Goal: Task Accomplishment & Management: Complete application form

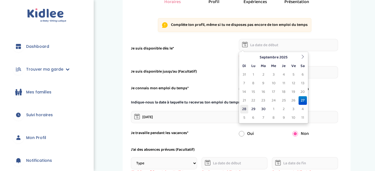
scroll to position [53, 0]
click at [301, 57] on icon at bounding box center [303, 57] width 4 height 4
click at [254, 85] on td "6" at bounding box center [253, 83] width 10 height 9
type input "[DATE]"
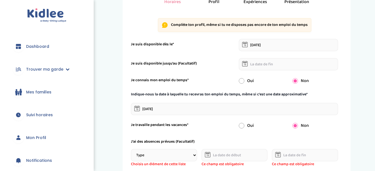
click at [240, 81] on input "radio" at bounding box center [242, 81] width 6 height 6
radio input "true"
radio input "false"
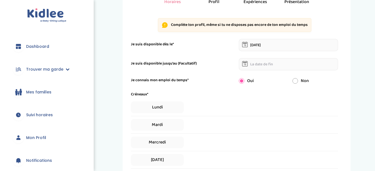
scroll to position [113, 0]
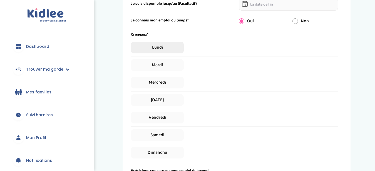
click at [168, 46] on span "Lundi" at bounding box center [157, 48] width 53 height 12
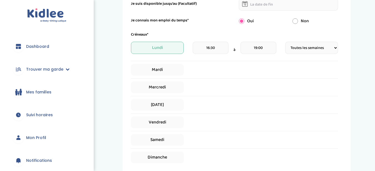
select select "2"
click option "Toutes les 2 semaines" at bounding box center [0, 0] width 0 height 0
click at [285, 42] on select "Fréquence Toutes les semaines Toutes les 2 semaines Tous les mois" at bounding box center [311, 48] width 53 height 12
click at [312, 49] on select "Fréquence Toutes les semaines Toutes les 2 semaines Tous les mois" at bounding box center [311, 48] width 53 height 12
click at [157, 68] on span "Mardi" at bounding box center [157, 70] width 53 height 12
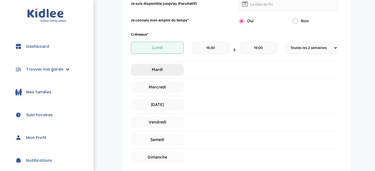
select select "1"
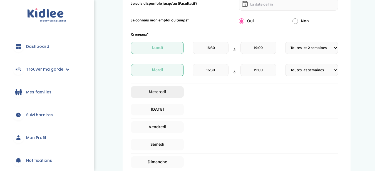
click at [156, 91] on span "Mercredi" at bounding box center [157, 92] width 53 height 12
select select "1"
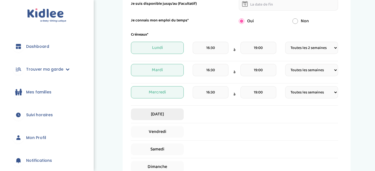
click at [155, 113] on span "[DATE]" at bounding box center [157, 114] width 53 height 12
select select "1"
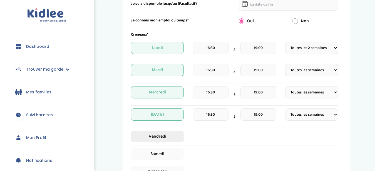
click at [155, 135] on span "Vendredi" at bounding box center [157, 137] width 53 height 12
select select "1"
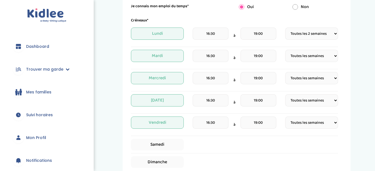
scroll to position [126, 0]
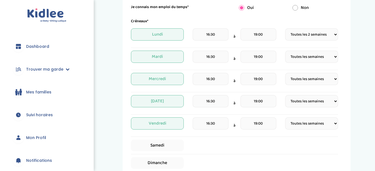
click at [210, 34] on input "16:30" at bounding box center [211, 34] width 36 height 12
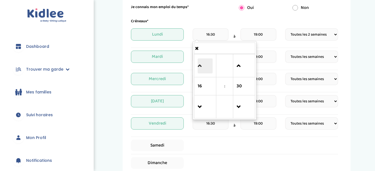
click at [200, 66] on span at bounding box center [205, 65] width 15 height 15
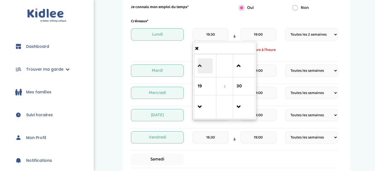
click at [200, 66] on span at bounding box center [205, 65] width 15 height 15
click at [199, 86] on span "22" at bounding box center [205, 86] width 15 height 15
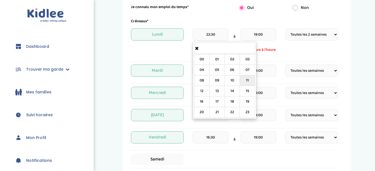
click at [249, 79] on td "11" at bounding box center [247, 80] width 15 height 11
type input "11:30"
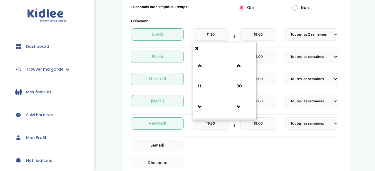
click at [249, 79] on span "30" at bounding box center [244, 86] width 15 height 15
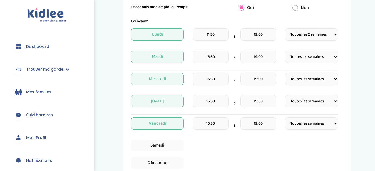
click at [352, 39] on div "Mes disponibilités 1 Horaires 2 Profil 3 Expériences 4 Présentation Indique nou…" at bounding box center [236, 102] width 269 height 429
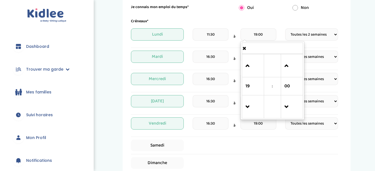
click at [268, 34] on input "19:00" at bounding box center [259, 34] width 36 height 12
click at [249, 110] on span at bounding box center [253, 107] width 15 height 15
click at [246, 87] on span "16" at bounding box center [253, 86] width 15 height 15
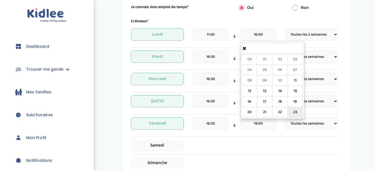
click at [291, 111] on td "23" at bounding box center [295, 112] width 15 height 11
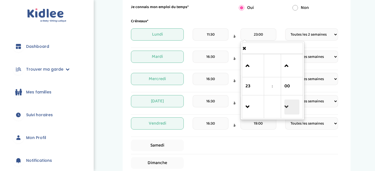
click at [290, 105] on span at bounding box center [291, 107] width 15 height 15
click at [289, 83] on span "45" at bounding box center [291, 86] width 15 height 15
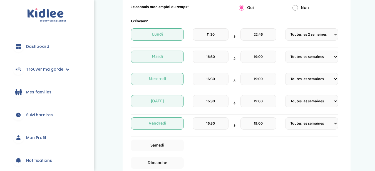
click at [356, 67] on div "Mes disponibilités 1 Horaires 2 Profil 3 Expériences 4 Présentation Indique nou…" at bounding box center [236, 102] width 269 height 429
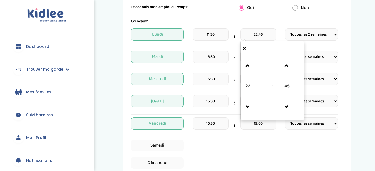
click at [257, 33] on input "22:45" at bounding box center [259, 34] width 36 height 12
click at [249, 108] on span at bounding box center [253, 107] width 15 height 15
click at [247, 65] on span at bounding box center [253, 65] width 15 height 15
type input "23:45"
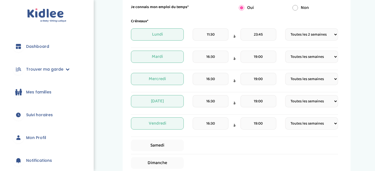
click at [368, 78] on div "Mes disponibilités 1 Horaires 2 Profil 3 Expériences 4 Présentation Indique nou…" at bounding box center [236, 102] width 269 height 429
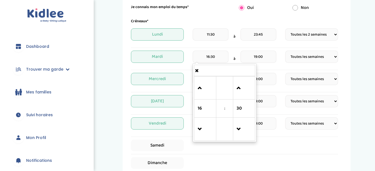
click at [220, 55] on input "16:30" at bounding box center [211, 57] width 36 height 12
type input "1"
click at [200, 71] on span at bounding box center [225, 71] width 61 height 10
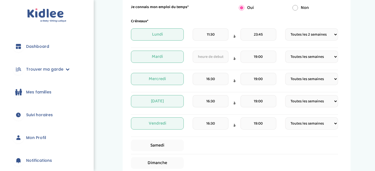
click at [285, 51] on select "Fréquence Toutes les semaines Toutes les 2 semaines Tous les mois" at bounding box center [311, 57] width 53 height 12
select select "2"
click option "Toutes les 2 semaines" at bounding box center [0, 0] width 0 height 0
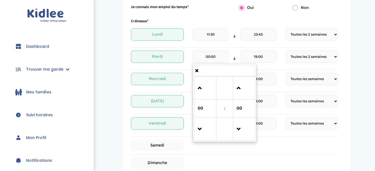
click at [211, 57] on input "00:00" at bounding box center [211, 57] width 36 height 12
click at [210, 57] on input "00:00" at bounding box center [211, 57] width 36 height 12
click at [216, 56] on input "12:00" at bounding box center [211, 57] width 36 height 12
type input "12:30"
click at [263, 56] on input "19:00" at bounding box center [259, 57] width 36 height 12
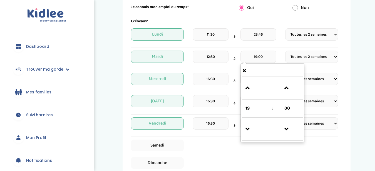
click at [258, 56] on input "19:00" at bounding box center [259, 57] width 36 height 12
click at [266, 57] on input "23:00" at bounding box center [259, 57] width 36 height 12
type input "23:45"
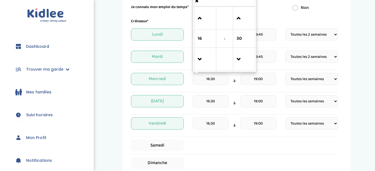
click at [218, 85] on input "16:30" at bounding box center [211, 79] width 36 height 12
click at [285, 73] on select "Fréquence Toutes les semaines Toutes les 2 semaines Tous les mois" at bounding box center [311, 79] width 53 height 12
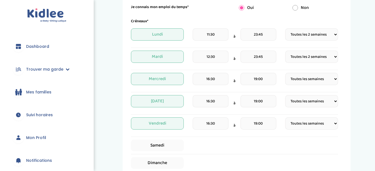
select select "2"
click option "Toutes les 2 semaines" at bounding box center [0, 0] width 0 height 0
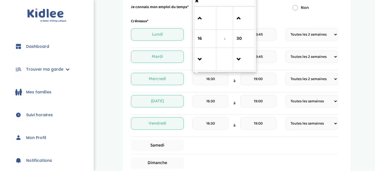
click at [211, 78] on input "16:30" at bounding box center [211, 79] width 36 height 12
type input "12/30"
type input "12:30"
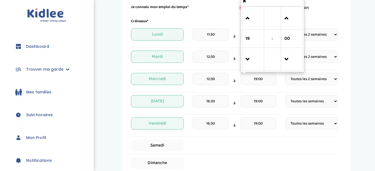
click at [258, 79] on input "19:00" at bounding box center [259, 79] width 36 height 12
click at [264, 79] on input "23:00" at bounding box center [259, 79] width 36 height 12
type input "23:45"
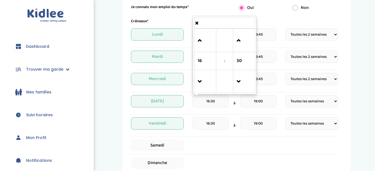
click at [216, 103] on input "16:30" at bounding box center [211, 101] width 36 height 12
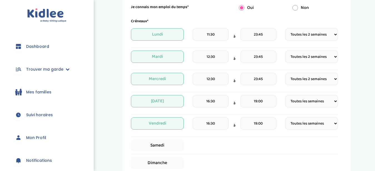
click at [285, 95] on select "Fréquence Toutes les semaines Toutes les 2 semaines Tous les mois" at bounding box center [311, 101] width 53 height 12
select select "2"
click option "Toutes les 2 semaines" at bounding box center [0, 0] width 0 height 0
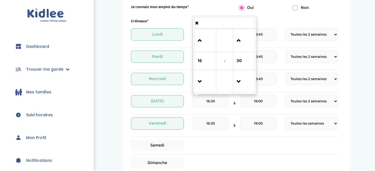
click at [217, 103] on input "16:30" at bounding box center [211, 101] width 36 height 12
click at [209, 101] on input "16:30" at bounding box center [211, 101] width 36 height 12
type input "11:30"
click at [256, 100] on input "19:00" at bounding box center [259, 101] width 36 height 12
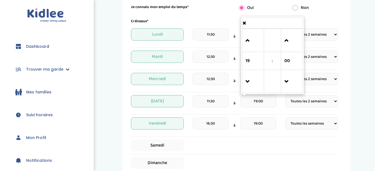
type input "9:00"
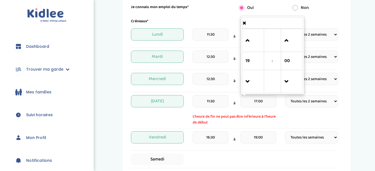
type input "17:00"
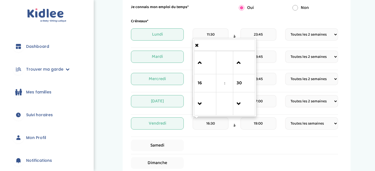
click at [224, 138] on div "Créneaux* Lundi 11:30 à 23:45 Fréquence Toutes les semaines Toutes les 2 semain…" at bounding box center [234, 93] width 207 height 150
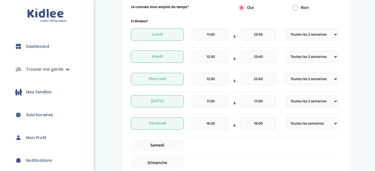
click at [176, 122] on span "Vendredi" at bounding box center [157, 123] width 53 height 12
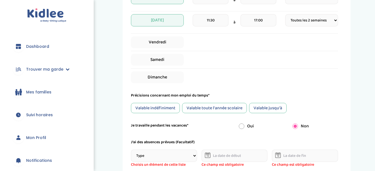
scroll to position [211, 0]
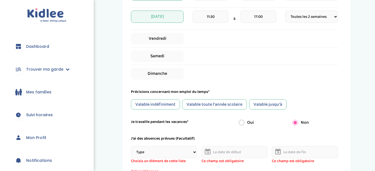
click at [234, 104] on div "Valable toute l'année scolaire" at bounding box center [214, 104] width 65 height 10
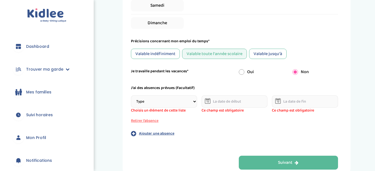
scroll to position [264, 0]
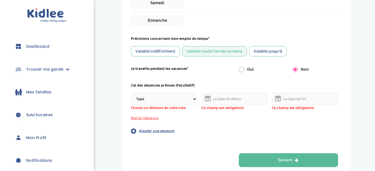
click at [131, 93] on select "Type Stages Alternances Vacances Partiels Autre" at bounding box center [164, 99] width 66 height 12
select select "Vacances"
click option "Vacances" at bounding box center [0, 0] width 0 height 0
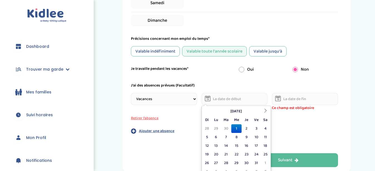
click at [224, 99] on input "text" at bounding box center [235, 99] width 66 height 12
click at [215, 139] on td "6" at bounding box center [216, 137] width 10 height 9
type input "[DATE]"
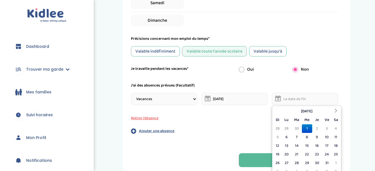
click at [295, 100] on input "text" at bounding box center [305, 99] width 66 height 12
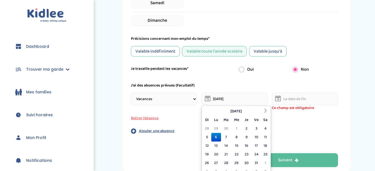
click at [240, 97] on input "[DATE]" at bounding box center [235, 99] width 66 height 12
click at [214, 137] on td "6" at bounding box center [216, 137] width 10 height 9
click at [223, 97] on input "[DATE]" at bounding box center [235, 99] width 66 height 12
drag, startPoint x: 232, startPoint y: 97, endPoint x: 211, endPoint y: 96, distance: 22.0
click at [211, 96] on input "[DATE]" at bounding box center [235, 99] width 66 height 12
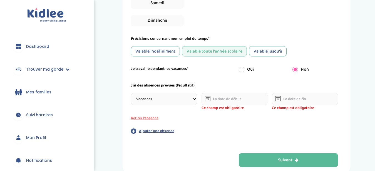
click at [131, 93] on select "Type Stages Alternances Vacances Partiels Autre" at bounding box center [164, 99] width 66 height 12
click at [193, 100] on select "Type Stages Alternances Vacances Partiels Autre" at bounding box center [164, 99] width 66 height 12
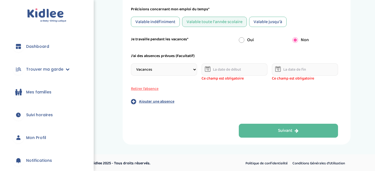
scroll to position [295, 0]
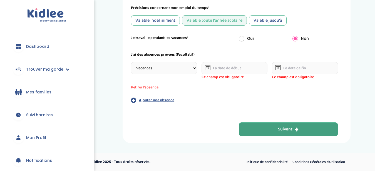
click at [257, 127] on button "Suivant" at bounding box center [289, 129] width 100 height 14
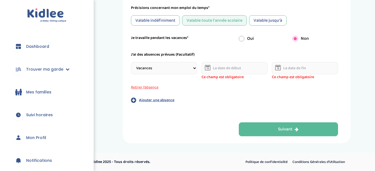
click at [144, 101] on p "Ajouter une absence" at bounding box center [156, 100] width 35 height 6
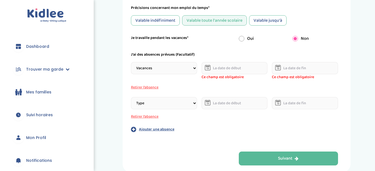
click at [145, 129] on p "Ajouter une absence" at bounding box center [156, 130] width 35 height 6
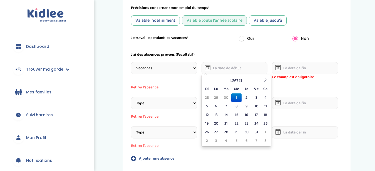
click at [231, 66] on input "text" at bounding box center [235, 68] width 66 height 12
click at [268, 81] on th at bounding box center [265, 80] width 8 height 9
click at [266, 114] on td "20" at bounding box center [265, 115] width 8 height 9
type input "[DATE]"
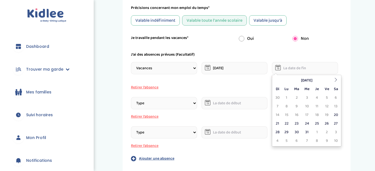
click at [302, 70] on input "text" at bounding box center [305, 68] width 66 height 12
click at [337, 80] on icon at bounding box center [336, 80] width 4 height 4
click at [277, 106] on td "4" at bounding box center [277, 106] width 8 height 9
type input "[DATE]"
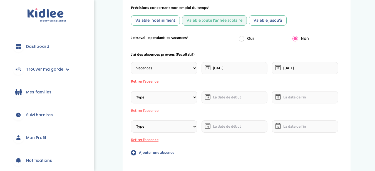
click at [131, 91] on select "Type Stages Alternances Vacances Partiels Autre" at bounding box center [164, 97] width 66 height 12
select select "Vacances"
click option "Vacances" at bounding box center [0, 0] width 0 height 0
click at [131, 120] on select "Type Stages Alternances Vacances Partiels Autre" at bounding box center [164, 126] width 66 height 12
select select "Vacances"
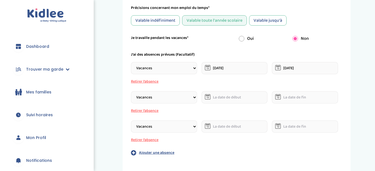
click option "Vacances" at bounding box center [0, 0] width 0 height 0
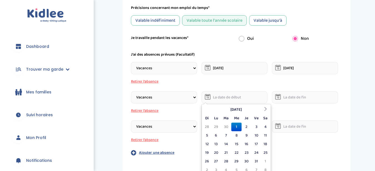
click at [219, 99] on input "text" at bounding box center [235, 97] width 66 height 12
click at [249, 152] on td "23" at bounding box center [247, 152] width 10 height 9
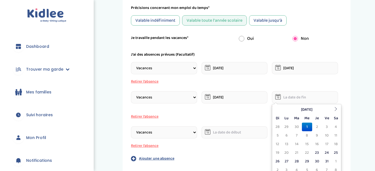
click at [313, 102] on input "text" at bounding box center [305, 97] width 66 height 12
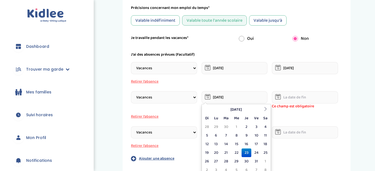
click at [242, 98] on input "23-10-2025" at bounding box center [235, 97] width 66 height 12
click at [266, 111] on icon at bounding box center [266, 109] width 4 height 4
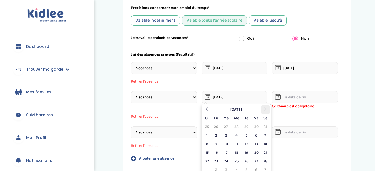
click at [266, 111] on icon at bounding box center [266, 109] width 4 height 4
click at [207, 108] on icon at bounding box center [207, 109] width 4 height 4
click at [216, 157] on td "23" at bounding box center [216, 161] width 10 height 9
type input "[DATE]"
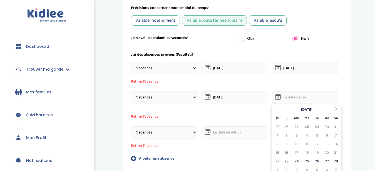
click at [309, 95] on input "text" at bounding box center [305, 97] width 66 height 12
click at [337, 111] on icon at bounding box center [336, 109] width 4 height 4
click at [280, 145] on td "8" at bounding box center [277, 144] width 8 height 9
type input "[DATE]"
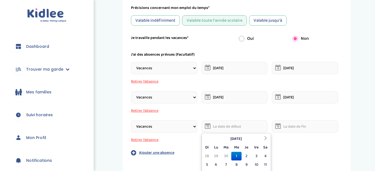
click at [229, 126] on input "text" at bounding box center [235, 126] width 66 height 12
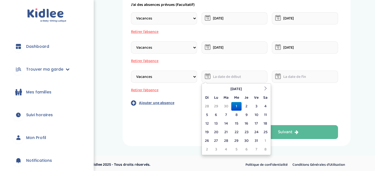
scroll to position [347, 0]
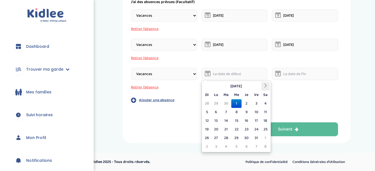
click at [264, 86] on icon at bounding box center [266, 86] width 4 height 4
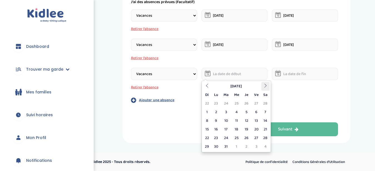
click at [264, 86] on icon at bounding box center [266, 86] width 4 height 4
click at [214, 140] on td "27" at bounding box center [216, 138] width 10 height 9
type input "[DATE]"
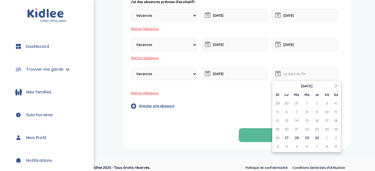
click at [289, 72] on input "text" at bounding box center [305, 74] width 66 height 12
click at [335, 87] on icon at bounding box center [336, 86] width 4 height 4
click at [277, 114] on td "3" at bounding box center [277, 112] width 8 height 9
type input "[DATE]"
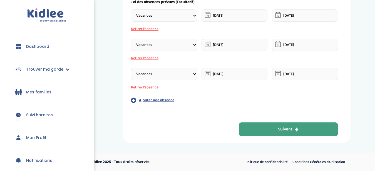
click at [274, 133] on button "Suivant" at bounding box center [289, 129] width 100 height 14
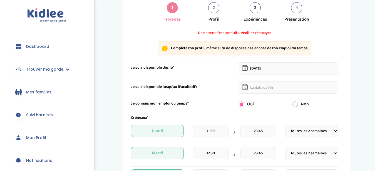
scroll to position [0, 0]
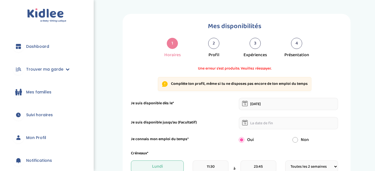
click at [217, 45] on div "2" at bounding box center [213, 43] width 11 height 11
click at [209, 43] on div "2" at bounding box center [213, 43] width 11 height 11
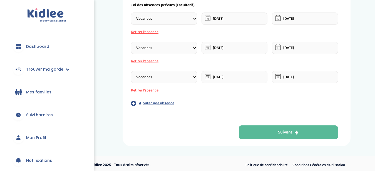
scroll to position [350, 0]
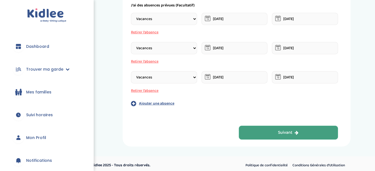
click at [247, 128] on button "Suivant" at bounding box center [289, 133] width 100 height 14
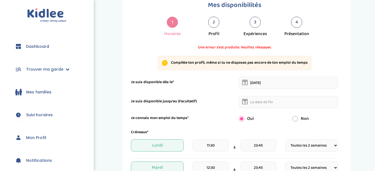
scroll to position [21, 0]
click at [263, 62] on p "Complète ton profil, même si tu ne disposes pas encore de ton emploi du temps" at bounding box center [239, 63] width 137 height 6
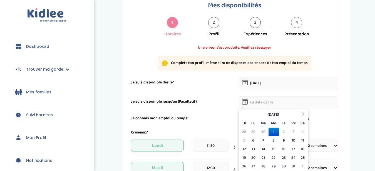
click at [263, 107] on input "text" at bounding box center [289, 102] width 100 height 12
click at [303, 112] on th at bounding box center [303, 114] width 8 height 9
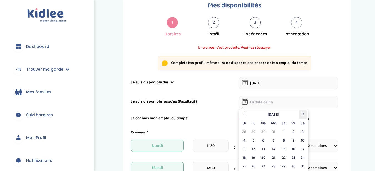
click at [303, 112] on th at bounding box center [303, 114] width 8 height 9
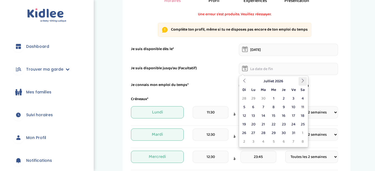
scroll to position [55, 0]
click at [245, 81] on icon at bounding box center [244, 80] width 4 height 4
click at [293, 115] on td "19" at bounding box center [294, 115] width 10 height 9
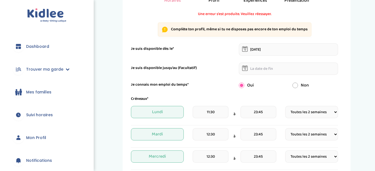
type input "19-06-2026"
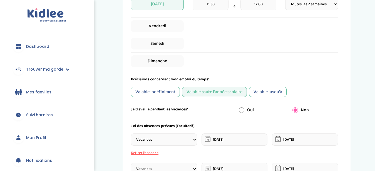
scroll to position [342, 0]
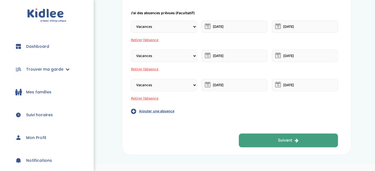
click at [293, 137] on button "Suivant" at bounding box center [289, 140] width 100 height 14
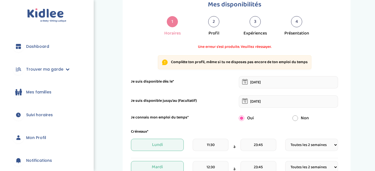
scroll to position [21, 0]
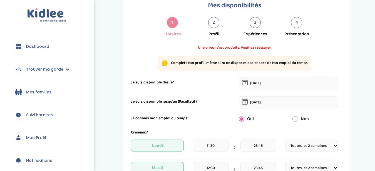
click at [260, 50] on span "Une erreur s'est produite. Veuillez réessayer." at bounding box center [234, 48] width 207 height 6
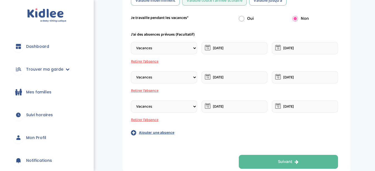
scroll to position [326, 0]
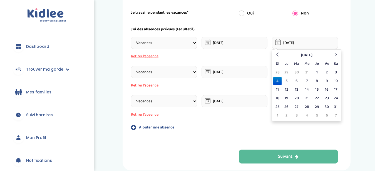
click at [287, 43] on input "[DATE]" at bounding box center [305, 43] width 66 height 12
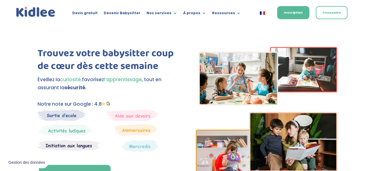
scroll to position [70, 0]
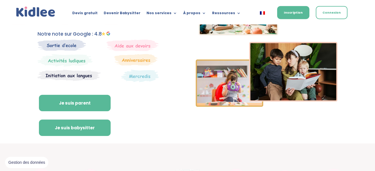
click at [67, 128] on link "Je suis babysitter" at bounding box center [75, 128] width 72 height 17
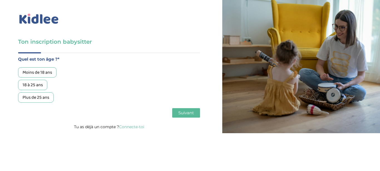
click at [37, 88] on div "18 à 25 ans" at bounding box center [32, 85] width 29 height 10
click at [192, 113] on span "Suivant" at bounding box center [186, 112] width 16 height 5
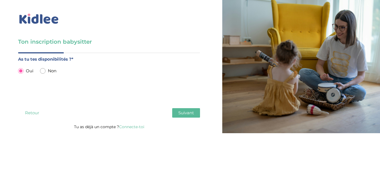
click at [185, 113] on span "Suivant" at bounding box center [186, 112] width 16 height 5
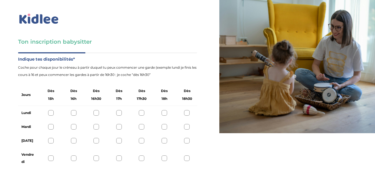
scroll to position [28, 0]
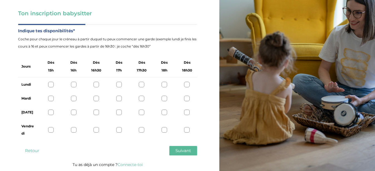
click at [187, 98] on div at bounding box center [187, 99] width 6 height 6
click at [51, 128] on div at bounding box center [51, 130] width 6 height 6
click at [194, 152] on button "Suivant" at bounding box center [183, 150] width 28 height 9
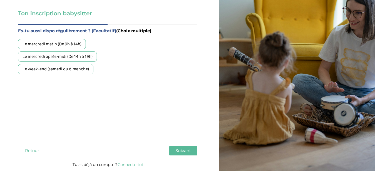
click at [87, 55] on div "Le mercredi après-midi (De 14h à 19h)" at bounding box center [57, 56] width 79 height 10
click at [190, 149] on span "Suivant" at bounding box center [183, 150] width 16 height 5
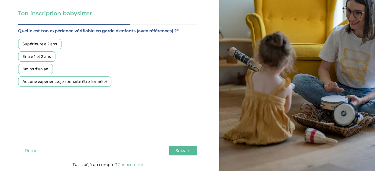
click at [45, 81] on div "Aucune expérience, je souhaite être formé(e)" at bounding box center [64, 81] width 93 height 10
click at [182, 152] on span "Suivant" at bounding box center [183, 150] width 16 height 5
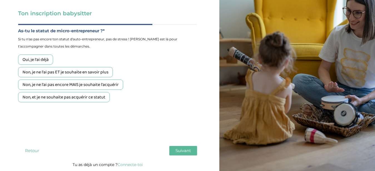
click at [108, 71] on div "Non, je ne l'ai pas ET je souhaite en savoir plus" at bounding box center [65, 72] width 95 height 10
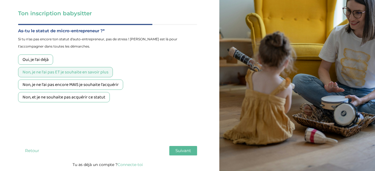
click at [177, 152] on span "Suivant" at bounding box center [183, 150] width 16 height 5
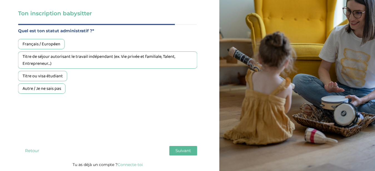
click at [51, 44] on div "Français / Européen" at bounding box center [41, 44] width 47 height 10
click at [187, 149] on span "Suivant" at bounding box center [183, 150] width 16 height 5
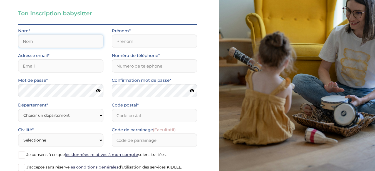
click at [89, 42] on input "text" at bounding box center [60, 40] width 85 height 13
type input "P"
click at [49, 42] on input "text" at bounding box center [60, 40] width 85 height 13
type input "Prat-Boivin"
click at [124, 38] on input "P" at bounding box center [154, 40] width 85 height 13
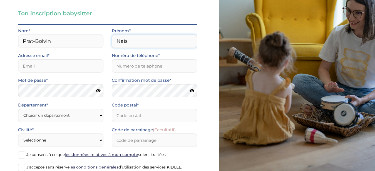
type input "Naïs"
click at [69, 67] on input "email" at bounding box center [60, 65] width 85 height 13
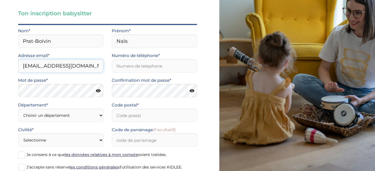
type input "nais_prat@orange.fr"
click at [117, 65] on input "Numéro de téléphone*" at bounding box center [154, 65] width 85 height 13
type input "0786980612"
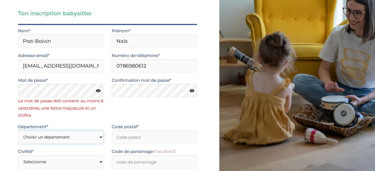
click at [18, 130] on select "Choisir un département Paris (75) Hauts-de-Seine (92) Yvelines (78) Val-de-Marn…" at bounding box center [60, 136] width 85 height 13
select select "0"
click option "Autre" at bounding box center [0, 0] width 0 height 0
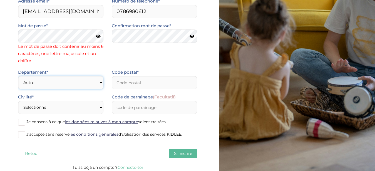
scroll to position [84, 0]
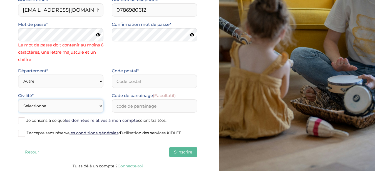
click at [18, 99] on select "Selectionne Mr Mme" at bounding box center [60, 105] width 85 height 13
select select "1"
click option "Mme" at bounding box center [0, 0] width 0 height 0
click at [140, 83] on input "Code postal*" at bounding box center [154, 81] width 85 height 13
type input "31000"
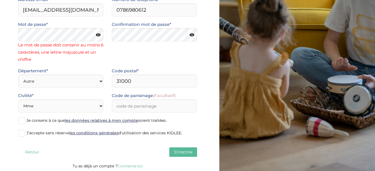
click at [22, 121] on span at bounding box center [21, 120] width 7 height 7
click at [0, 0] on input "Je consens à ce que les données relatives à mon compte soient traitées." at bounding box center [0, 0] width 0 height 0
click at [21, 132] on span at bounding box center [21, 133] width 7 height 7
click at [0, 0] on input "J’accepte sans réserve les conditions générales d’utilisation des services KIDL…" at bounding box center [0, 0] width 0 height 0
click at [98, 36] on icon at bounding box center [98, 35] width 5 height 4
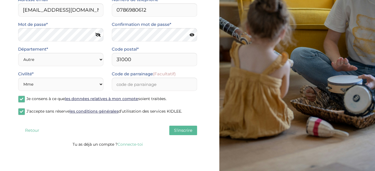
click at [185, 131] on span "S'inscrire" at bounding box center [183, 130] width 18 height 5
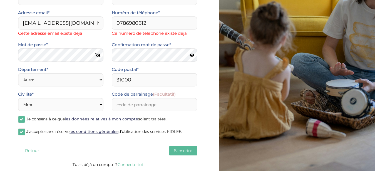
scroll to position [69, 0]
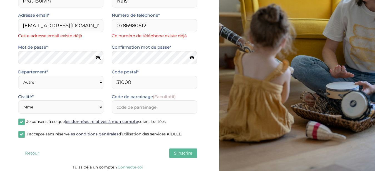
click at [132, 167] on link "Connecte-toi" at bounding box center [130, 167] width 25 height 5
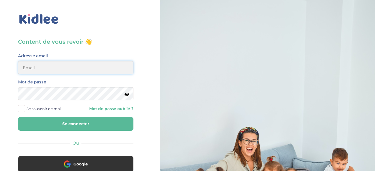
click at [104, 66] on input "email" at bounding box center [75, 67] width 115 height 13
type input "n"
click at [33, 68] on input "nais@orange.fr" at bounding box center [75, 67] width 115 height 13
type input "[EMAIL_ADDRESS][DOMAIN_NAME]"
click at [128, 96] on icon at bounding box center [127, 94] width 5 height 4
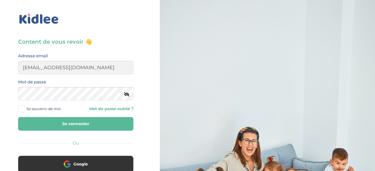
click at [86, 124] on button "Se connecter" at bounding box center [75, 124] width 115 height 14
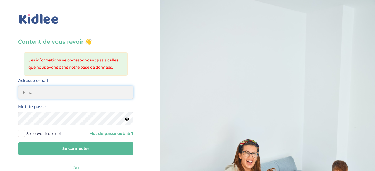
click at [73, 95] on input "email" at bounding box center [75, 92] width 115 height 13
type input "[EMAIL_ADDRESS][DOMAIN_NAME]"
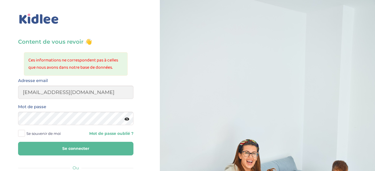
click at [126, 118] on icon at bounding box center [127, 119] width 5 height 4
click at [108, 152] on button "Se connecter" at bounding box center [75, 149] width 115 height 14
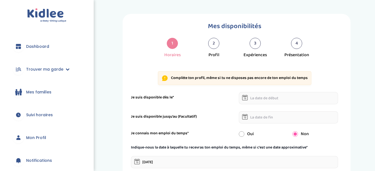
scroll to position [80, 0]
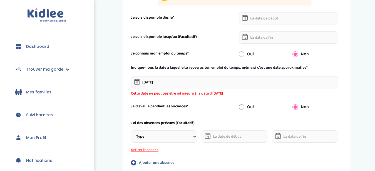
click at [241, 54] on input "radio" at bounding box center [242, 54] width 6 height 6
radio input "true"
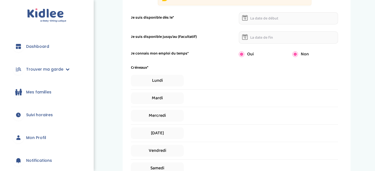
radio input "false"
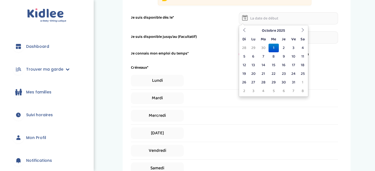
click at [266, 19] on input "text" at bounding box center [289, 18] width 100 height 12
click at [255, 58] on td "6" at bounding box center [253, 56] width 10 height 9
type input "[DATE]"
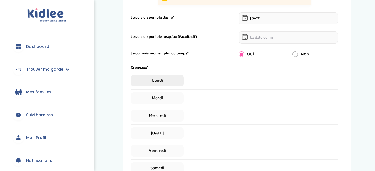
click at [179, 81] on span "Lundi" at bounding box center [157, 81] width 53 height 12
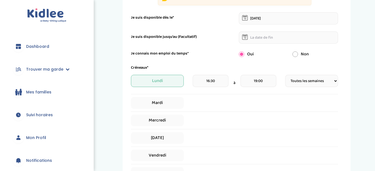
click at [285, 75] on select "Fréquence Toutes les semaines Toutes les 2 semaines Tous les mois" at bounding box center [311, 81] width 53 height 12
select select "2"
click option "Toutes les 2 semaines" at bounding box center [0, 0] width 0 height 0
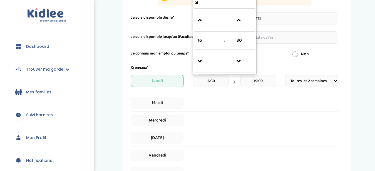
click at [213, 80] on input "16:30" at bounding box center [211, 81] width 36 height 12
click at [204, 41] on span "16" at bounding box center [205, 40] width 15 height 15
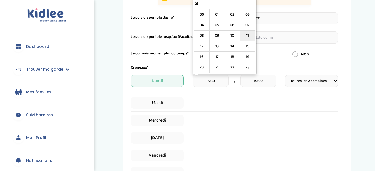
click at [249, 37] on td "11" at bounding box center [247, 36] width 15 height 11
type input "11:30"
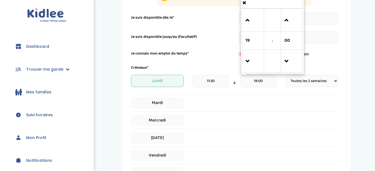
click at [258, 78] on input "19:00" at bounding box center [259, 81] width 36 height 12
click at [249, 60] on span at bounding box center [253, 61] width 15 height 15
click at [249, 16] on span at bounding box center [253, 20] width 15 height 15
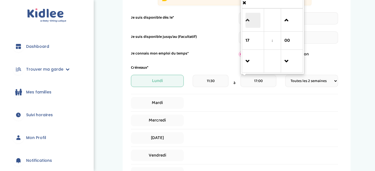
click at [249, 16] on span at bounding box center [253, 20] width 15 height 15
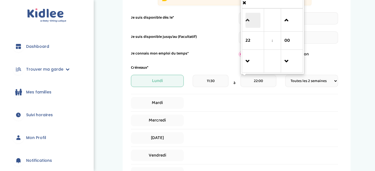
click at [249, 16] on span at bounding box center [253, 20] width 15 height 15
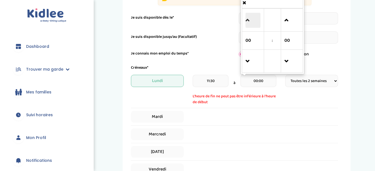
click at [249, 16] on span at bounding box center [253, 20] width 15 height 15
click at [248, 61] on span at bounding box center [253, 61] width 15 height 15
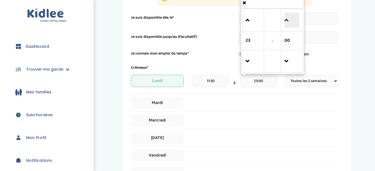
click at [288, 21] on span at bounding box center [291, 20] width 15 height 15
type input "23:45"
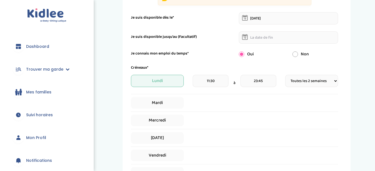
click at [195, 103] on div "Mardi" at bounding box center [234, 103] width 207 height 12
click at [167, 109] on span "Mardi" at bounding box center [157, 103] width 53 height 12
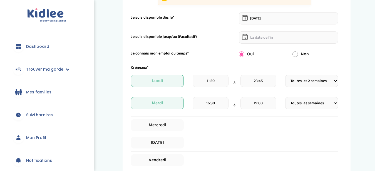
select select "2"
click option "Toutes les 2 semaines" at bounding box center [0, 0] width 0 height 0
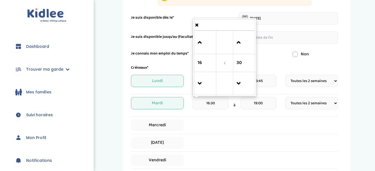
click at [211, 103] on input "16:30" at bounding box center [211, 103] width 36 height 12
click at [204, 46] on span at bounding box center [205, 42] width 15 height 15
click at [197, 82] on td at bounding box center [205, 83] width 22 height 23
click at [211, 104] on input "17:30" at bounding box center [211, 103] width 36 height 12
click at [210, 104] on input "17:30" at bounding box center [211, 103] width 36 height 12
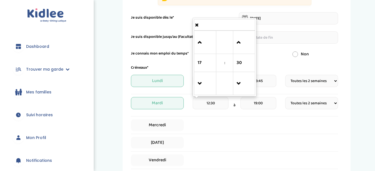
click at [220, 104] on input "12:30" at bounding box center [211, 103] width 36 height 12
type input "12:30"
click at [242, 135] on div "Créneaux* [DATE] 11:30 à 23:45 Fréquence Toutes les semaines Toutes les 2 semai…" at bounding box center [234, 133] width 207 height 136
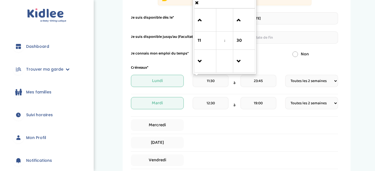
click at [209, 81] on input "11:30" at bounding box center [211, 81] width 36 height 12
click at [209, 80] on input "1:30" at bounding box center [211, 81] width 36 height 12
type input "12:30"
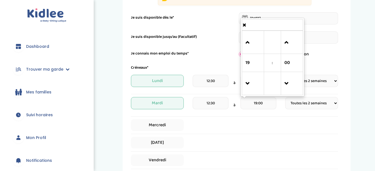
click at [260, 103] on input "19:00" at bounding box center [259, 103] width 36 height 12
click at [257, 103] on input "19:00" at bounding box center [259, 103] width 36 height 12
click at [264, 103] on input "23:00" at bounding box center [259, 103] width 36 height 12
type input "23:45"
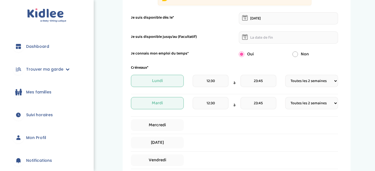
click at [218, 118] on div "Créneaux* [DATE] 12:30 à 23:45 Fréquence Toutes les semaines Toutes les 2 semai…" at bounding box center [234, 133] width 207 height 136
click at [160, 128] on span "Mercredi" at bounding box center [157, 125] width 53 height 12
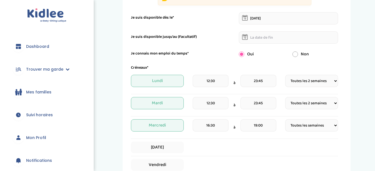
click at [285, 119] on select "Fréquence Toutes les semaines Toutes les 2 semaines Tous les mois" at bounding box center [311, 125] width 53 height 12
select select "2"
click option "Toutes les 2 semaines" at bounding box center [0, 0] width 0 height 0
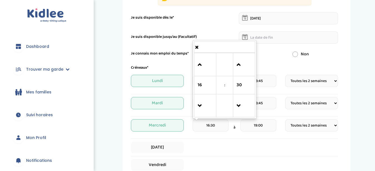
click at [214, 125] on input "16:30" at bounding box center [211, 125] width 36 height 12
click at [209, 125] on input "16:30" at bounding box center [211, 125] width 36 height 12
type input "12:30"
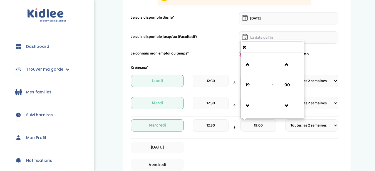
click at [262, 125] on input "19:00" at bounding box center [259, 125] width 36 height 12
click at [258, 124] on input "19:45" at bounding box center [259, 125] width 36 height 12
type input "23:45"
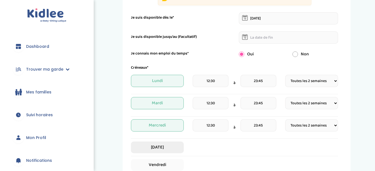
click at [166, 148] on span "[DATE]" at bounding box center [157, 148] width 53 height 12
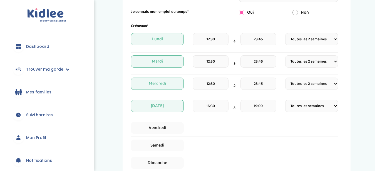
scroll to position [125, 0]
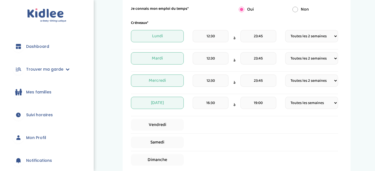
click at [285, 97] on select "Fréquence Toutes les semaines Toutes les 2 semaines Tous les mois" at bounding box center [311, 103] width 53 height 12
select select "2"
click option "Toutes les 2 semaines" at bounding box center [0, 0] width 0 height 0
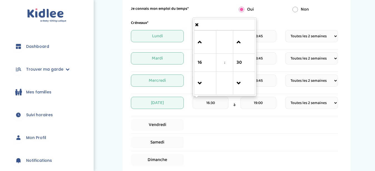
click at [209, 103] on input "16:30" at bounding box center [211, 103] width 36 height 12
type input "12:30"
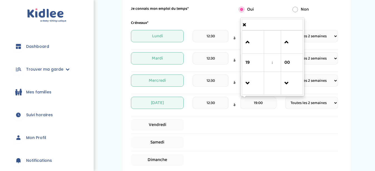
click at [258, 103] on input "19:00" at bounding box center [259, 103] width 36 height 12
click at [262, 102] on input "23:00" at bounding box center [259, 103] width 36 height 12
type input "23:0"
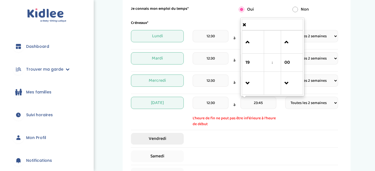
type input "23:45"
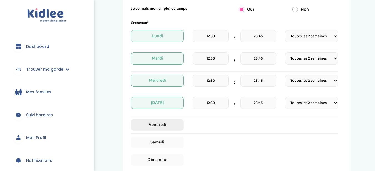
click at [167, 137] on div "Créneaux* [DATE] 12:30 à 23:45 Fréquence Toutes les semaines Toutes les 2 semai…" at bounding box center [234, 93] width 207 height 146
click at [165, 125] on span "Vendredi" at bounding box center [157, 125] width 53 height 12
select select "1"
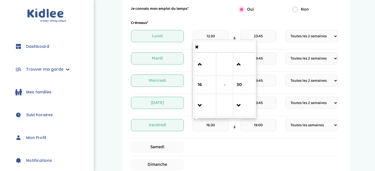
click at [210, 126] on input "16:30" at bounding box center [211, 125] width 36 height 12
type input "08:30"
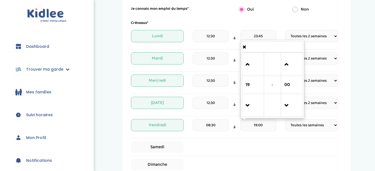
click at [257, 122] on input "19:00" at bounding box center [259, 125] width 36 height 12
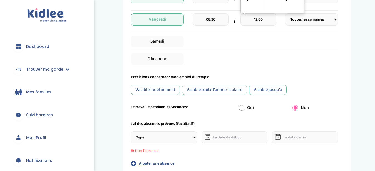
scroll to position [232, 0]
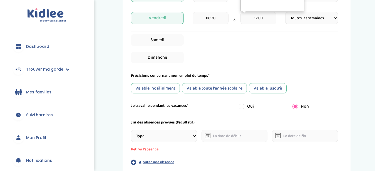
type input "12:00"
click at [212, 90] on div "Valable toute l'année scolaire" at bounding box center [214, 88] width 65 height 10
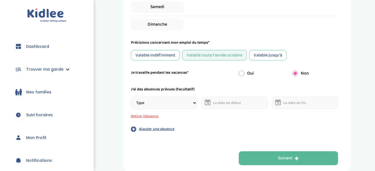
scroll to position [265, 0]
click at [131, 96] on select "Type Stages Alternances Vacances Partiels Autre" at bounding box center [164, 102] width 66 height 12
select select "Vacances"
click option "Vacances" at bounding box center [0, 0] width 0 height 0
click at [141, 116] on button "Retirer l’absence" at bounding box center [164, 116] width 66 height 6
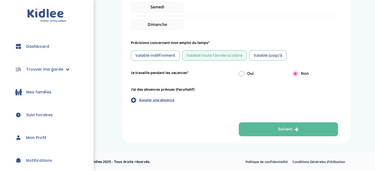
scroll to position [264, 0]
click at [160, 100] on p "Ajouter une absence" at bounding box center [156, 100] width 35 height 6
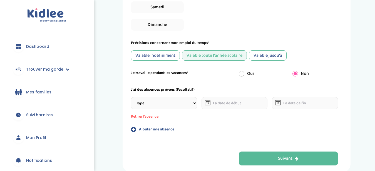
click at [150, 128] on p "Ajouter une absence" at bounding box center [156, 130] width 35 height 6
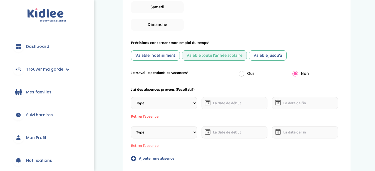
click at [158, 160] on p "Ajouter une absence" at bounding box center [156, 159] width 35 height 6
click at [131, 97] on select "Type Stages Alternances Vacances Partiels Autre" at bounding box center [164, 103] width 66 height 12
select select "Vacances"
click option "Vacances" at bounding box center [0, 0] width 0 height 0
click at [131, 126] on select "Type Stages Alternances Vacances Partiels Autre" at bounding box center [164, 132] width 66 height 12
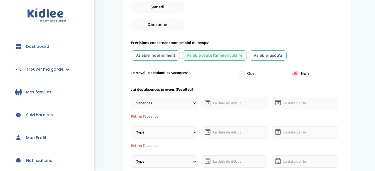
select select "Vacances"
click option "Vacances" at bounding box center [0, 0] width 0 height 0
click at [131, 155] on select "Type Stages Alternances Vacances Partiels Autre" at bounding box center [164, 161] width 66 height 12
select select "Vacances"
click option "Vacances" at bounding box center [0, 0] width 0 height 0
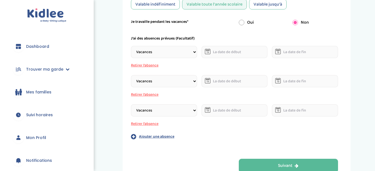
scroll to position [317, 0]
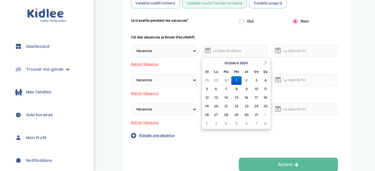
click at [231, 51] on input "text" at bounding box center [235, 51] width 66 height 12
click at [264, 63] on icon at bounding box center [266, 63] width 4 height 4
click at [268, 98] on td "20" at bounding box center [265, 97] width 8 height 9
type input "[DATE]"
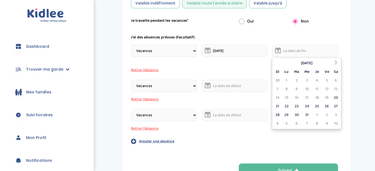
click at [293, 52] on input "text" at bounding box center [305, 51] width 66 height 12
click at [335, 63] on icon at bounding box center [336, 63] width 4 height 4
click at [279, 88] on td "4" at bounding box center [277, 89] width 8 height 9
type input "[DATE]"
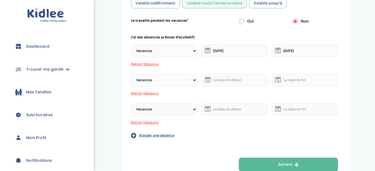
click at [131, 74] on select "Type Stages Alternances Vacances Partiels Autre" at bounding box center [164, 80] width 66 height 12
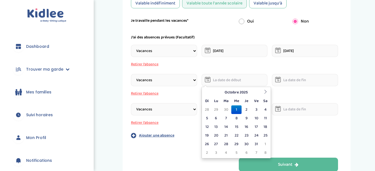
click at [235, 79] on input "text" at bounding box center [235, 80] width 66 height 12
click at [264, 93] on icon at bounding box center [266, 92] width 4 height 4
click at [265, 92] on icon at bounding box center [266, 92] width 4 height 4
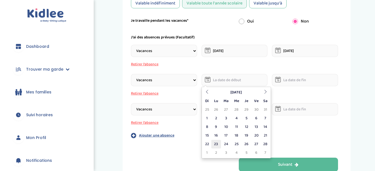
click at [215, 145] on td "23" at bounding box center [216, 144] width 10 height 9
type input "[DATE]"
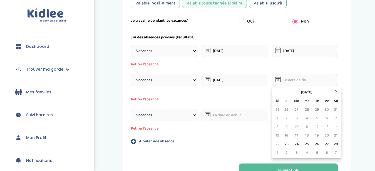
click at [284, 83] on input "text" at bounding box center [305, 80] width 66 height 12
click at [336, 96] on th at bounding box center [336, 92] width 8 height 9
click at [279, 127] on td "8" at bounding box center [277, 127] width 8 height 9
type input "[DATE]"
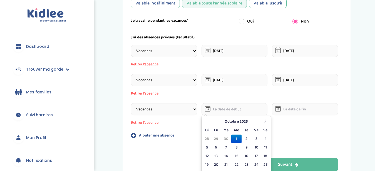
click at [237, 112] on input "text" at bounding box center [235, 109] width 66 height 12
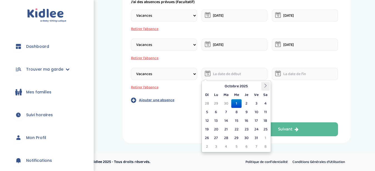
click at [266, 84] on icon at bounding box center [266, 86] width 4 height 4
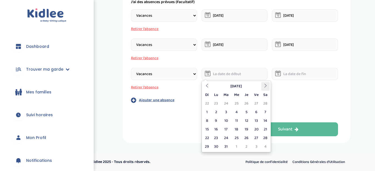
click at [266, 84] on icon at bounding box center [266, 86] width 4 height 4
click at [218, 138] on td "27" at bounding box center [216, 138] width 10 height 9
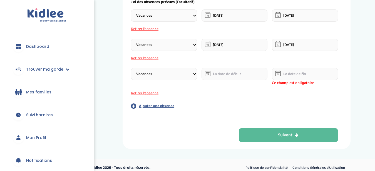
type input "[DATE]"
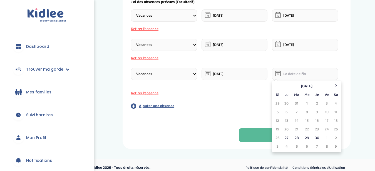
click at [294, 74] on input "text" at bounding box center [305, 74] width 66 height 12
click at [336, 86] on icon at bounding box center [336, 86] width 4 height 4
click at [278, 83] on th at bounding box center [277, 86] width 8 height 9
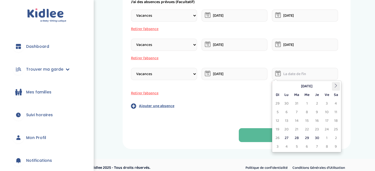
click at [337, 85] on icon at bounding box center [336, 86] width 4 height 4
click at [281, 112] on td "3" at bounding box center [277, 112] width 8 height 9
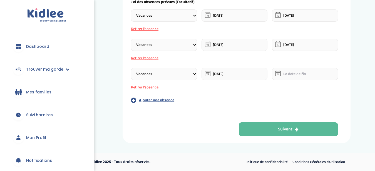
type input "[DATE]"
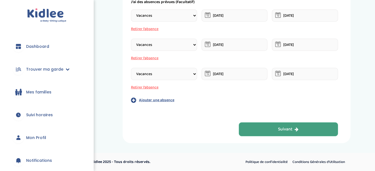
click at [285, 128] on div "Suivant" at bounding box center [288, 129] width 21 height 6
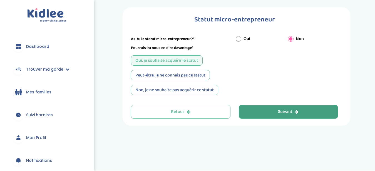
scroll to position [6, 0]
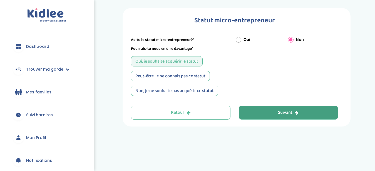
click at [181, 72] on div "Peut-être, je ne connais pas ce statut" at bounding box center [170, 76] width 79 height 10
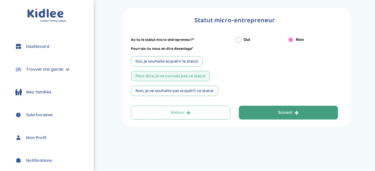
click at [252, 108] on button "Suivant" at bounding box center [289, 113] width 100 height 14
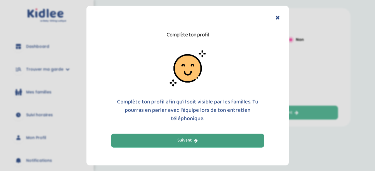
click at [233, 138] on button "Suivant" at bounding box center [187, 141] width 153 height 14
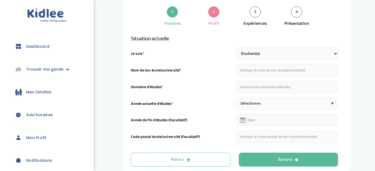
scroll to position [21, 0]
click at [269, 69] on input "text" at bounding box center [287, 70] width 103 height 12
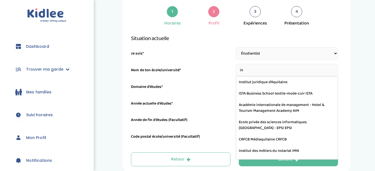
type input "i"
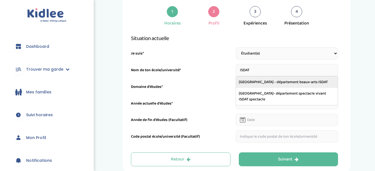
type input "[GEOGRAPHIC_DATA] - département beaux-arts ISDAT"
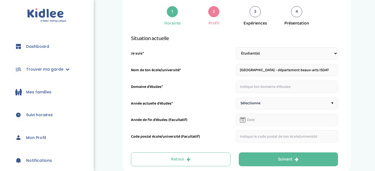
click at [274, 88] on input "text" at bounding box center [287, 87] width 103 height 12
type input "Art"
click at [271, 105] on div "Sélectionne ▾" at bounding box center [287, 103] width 103 height 12
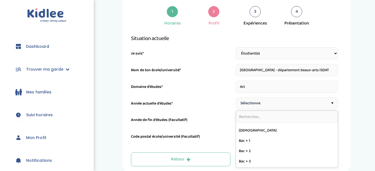
scroll to position [60, 0]
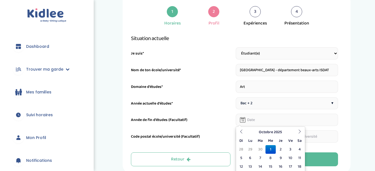
click at [261, 119] on input "text" at bounding box center [287, 120] width 103 height 12
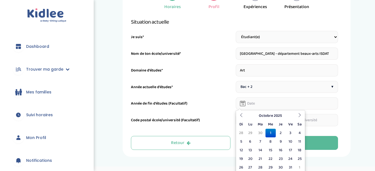
scroll to position [51, 0]
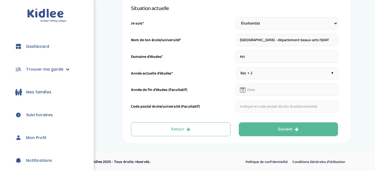
click at [217, 89] on div "Année de fin d'études (Facultatif)" at bounding box center [182, 91] width 103 height 9
click at [260, 108] on input "text" at bounding box center [287, 106] width 103 height 12
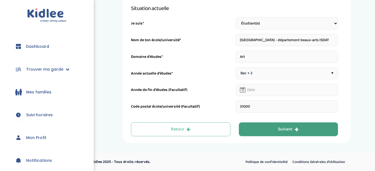
type input "31000"
click at [299, 128] on icon "button" at bounding box center [297, 129] width 4 height 4
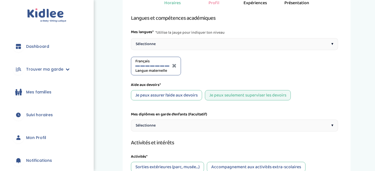
scroll to position [44, 0]
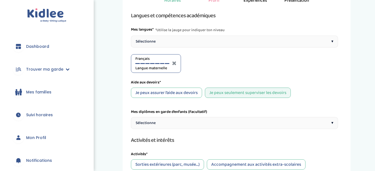
click at [180, 92] on div "Je peux assurer l’aide aux devoirs" at bounding box center [166, 93] width 71 height 10
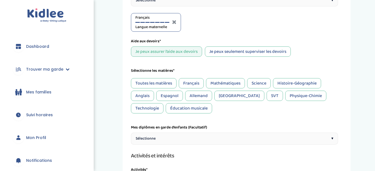
scroll to position [96, 0]
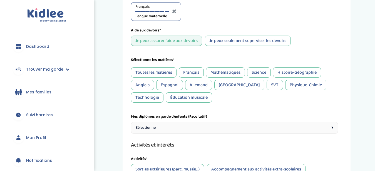
click at [219, 73] on div "Mathématiques" at bounding box center [225, 72] width 39 height 10
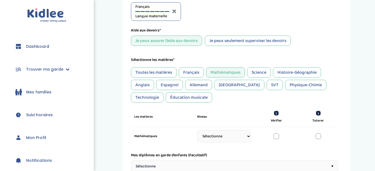
click at [137, 84] on div "Anglais" at bounding box center [142, 85] width 23 height 10
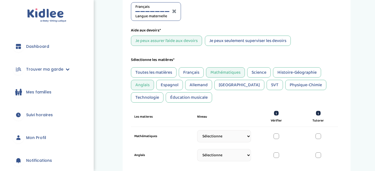
click at [163, 84] on div "Espagnol" at bounding box center [169, 85] width 27 height 10
click at [267, 88] on div "SVT" at bounding box center [275, 85] width 16 height 10
click at [285, 86] on div "Physique-Chimie" at bounding box center [305, 85] width 41 height 10
click at [166, 101] on div "Éducation musicale" at bounding box center [189, 97] width 46 height 10
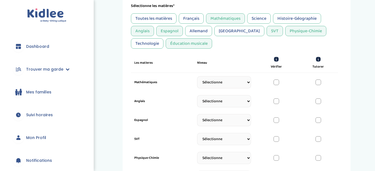
scroll to position [150, 0]
click at [197, 76] on select "Sélectionne CP [DATE] [DATE] CM1 CM2 6eme 5eme 4eme 3eme Seconde [GEOGRAPHIC_DA…" at bounding box center [224, 82] width 54 height 12
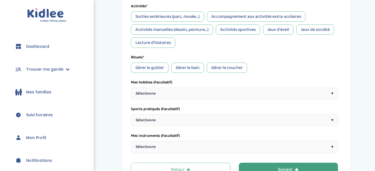
scroll to position [382, 0]
click at [329, 88] on div "Sélectionne ▾" at bounding box center [234, 93] width 207 height 12
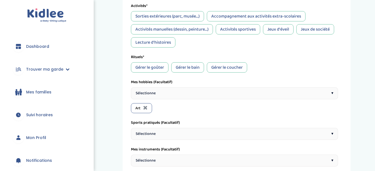
click at [261, 90] on div "Sélectionne ▾" at bounding box center [234, 93] width 207 height 12
click at [243, 96] on div "Sélectionne ▾" at bounding box center [234, 93] width 207 height 12
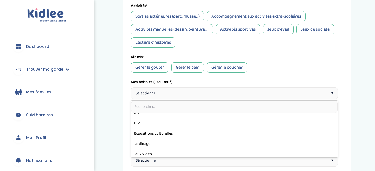
scroll to position [138, 0]
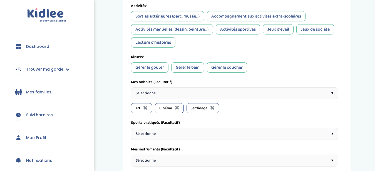
click at [224, 94] on div "Sélectionne ▾" at bounding box center [234, 93] width 207 height 12
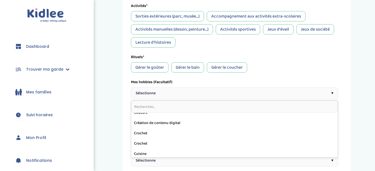
scroll to position [66, 0]
click at [209, 104] on input "text" at bounding box center [234, 107] width 207 height 12
type input "cui"
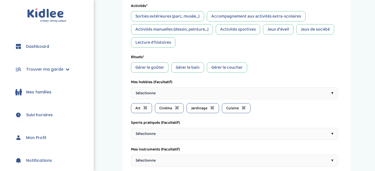
click at [206, 90] on div "Sélectionne ▾" at bounding box center [234, 93] width 207 height 12
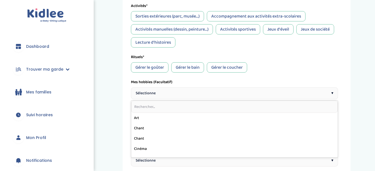
click at [200, 107] on input "text" at bounding box center [234, 107] width 207 height 12
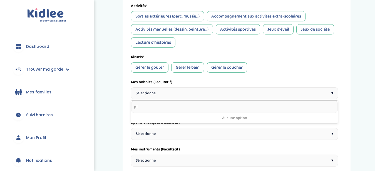
type input "p"
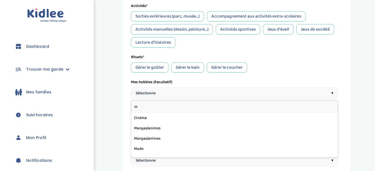
type input "mu"
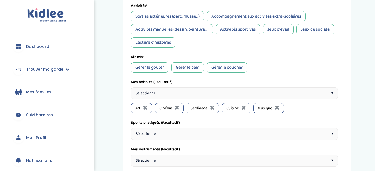
click at [207, 96] on div "Sélectionne ▾" at bounding box center [234, 93] width 207 height 12
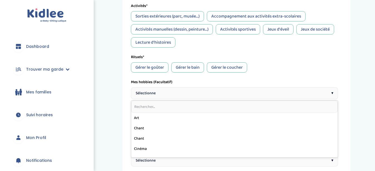
click at [199, 109] on input "text" at bounding box center [234, 107] width 207 height 12
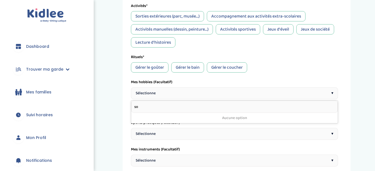
type input "s"
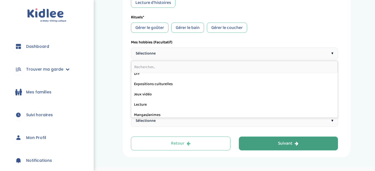
scroll to position [138, 0]
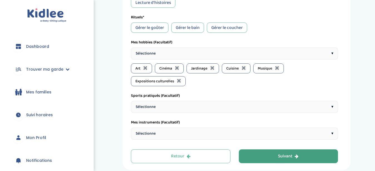
click at [197, 106] on div "Sélectionne ▾" at bounding box center [234, 107] width 207 height 12
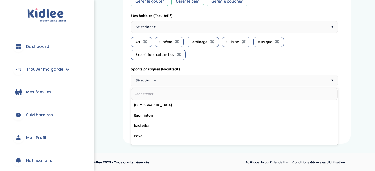
scroll to position [448, 0]
click at [171, 95] on input "text" at bounding box center [234, 94] width 207 height 12
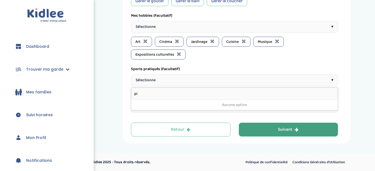
type input "p"
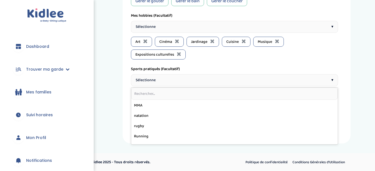
scroll to position [175, 0]
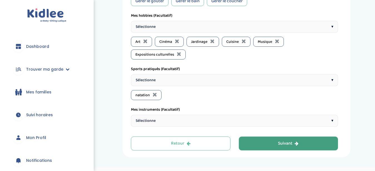
click at [194, 77] on div "Sélectionne ▾" at bounding box center [234, 80] width 207 height 12
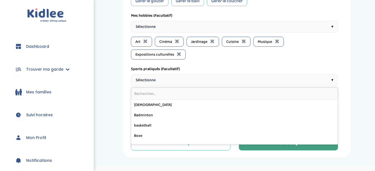
click at [191, 90] on input "text" at bounding box center [234, 94] width 207 height 12
type input "te"
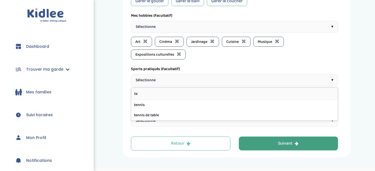
scroll to position [0, 0]
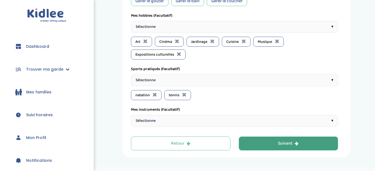
click at [216, 121] on div "Sélectionne ▾" at bounding box center [234, 121] width 207 height 12
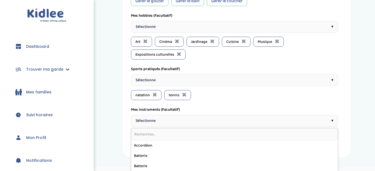
click at [208, 132] on input "text" at bounding box center [234, 134] width 207 height 12
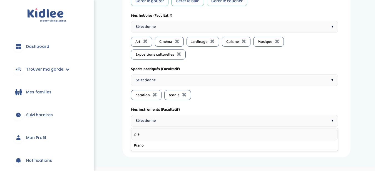
type input "pian"
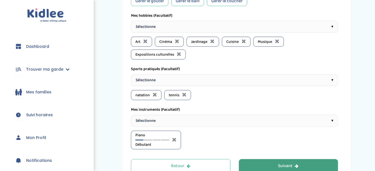
scroll to position [485, 0]
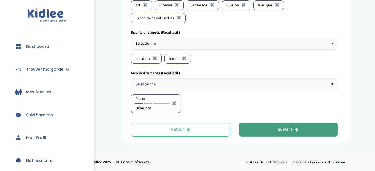
click at [149, 107] on span "Débutant" at bounding box center [152, 108] width 34 height 6
click at [148, 102] on div "Piano Débutant" at bounding box center [152, 103] width 34 height 15
click at [148, 103] on div at bounding box center [148, 103] width 8 height 1
click at [155, 104] on div "Piano Intermédiaire" at bounding box center [152, 103] width 34 height 15
click at [155, 103] on div at bounding box center [157, 103] width 8 height 1
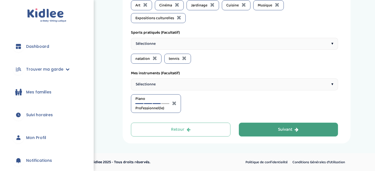
click at [156, 103] on div at bounding box center [157, 103] width 8 height 1
click at [165, 103] on div at bounding box center [165, 103] width 8 height 1
click at [149, 104] on div "Piano Expert(e)" at bounding box center [152, 103] width 34 height 15
click at [148, 103] on div at bounding box center [148, 103] width 8 height 1
click at [263, 128] on button "Suivant" at bounding box center [289, 130] width 100 height 14
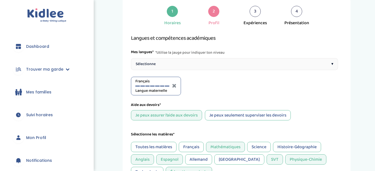
scroll to position [21, 0]
click at [286, 62] on div "Sélectionne ▾" at bounding box center [234, 64] width 207 height 12
click at [194, 86] on div at bounding box center [195, 86] width 4 height 1
click at [202, 86] on div at bounding box center [200, 86] width 4 height 1
click at [206, 86] on div at bounding box center [205, 86] width 4 height 1
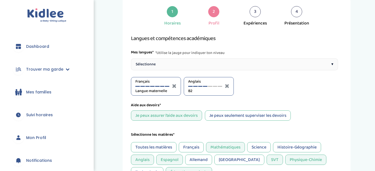
click at [238, 62] on div "Sélectionne ▾" at bounding box center [234, 64] width 207 height 12
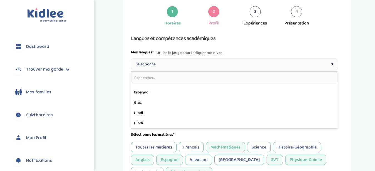
scroll to position [68, 0]
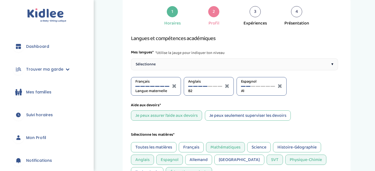
click at [248, 86] on div at bounding box center [248, 86] width 4 height 1
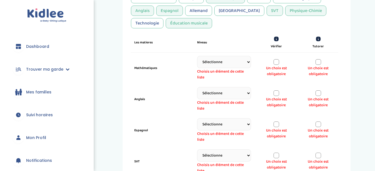
scroll to position [169, 0]
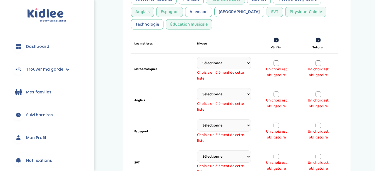
click at [197, 57] on select "Sélectionne CP [DATE] [DATE] CM1 CM2 6eme 5eme 4eme 3eme Seconde [GEOGRAPHIC_DA…" at bounding box center [224, 63] width 54 height 12
click option "Seconde" at bounding box center [0, 0] width 0 height 0
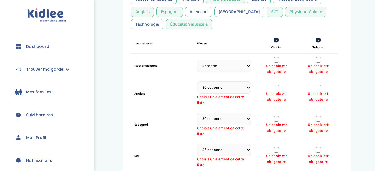
click at [197, 60] on select "Sélectionne CP [DATE] [DATE] CM1 CM2 6eme 5eme 4eme 3eme Seconde [GEOGRAPHIC_DA…" at bounding box center [224, 66] width 54 height 12
select select "Prémière"
click option "Prémière" at bounding box center [0, 0] width 0 height 0
click at [197, 81] on select "Sélectionne CP [DATE] [DATE] CM1 CM2 6eme 5eme 4eme 3eme Seconde [GEOGRAPHIC_DA…" at bounding box center [224, 87] width 54 height 12
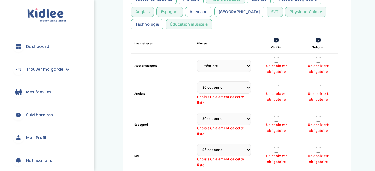
select select "Terminale"
click option "Terminale" at bounding box center [0, 0] width 0 height 0
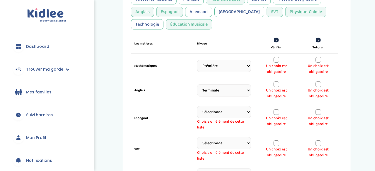
click at [197, 106] on select "Sélectionne CP [DATE] [DATE] CM1 CM2 6eme 5eme 4eme 3eme Seconde [GEOGRAPHIC_DA…" at bounding box center [224, 112] width 54 height 12
select select "3eme"
click option "3eme" at bounding box center [0, 0] width 0 height 0
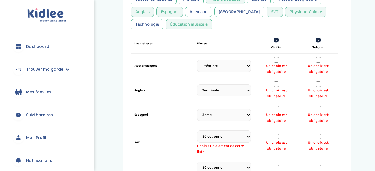
click at [197, 130] on select "Sélectionne CP [DATE] [DATE] CM1 CM2 6eme 5eme 4eme 3eme Seconde [GEOGRAPHIC_DA…" at bounding box center [224, 136] width 54 height 12
click at [274, 109] on div at bounding box center [277, 109] width 6 height 6
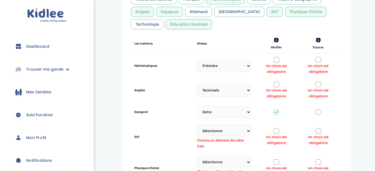
click at [319, 79] on div "Anglais Sélectionne CP [DATE] [DATE] CM1 CM2 6eme 5eme 4eme 3eme Seconde Prémiè…" at bounding box center [234, 90] width 207 height 24
click at [319, 85] on div at bounding box center [319, 84] width 6 height 6
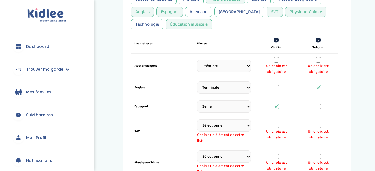
click at [319, 62] on div at bounding box center [319, 60] width 6 height 6
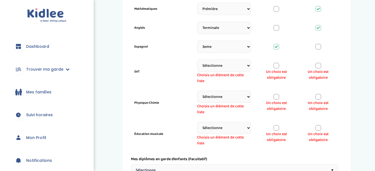
scroll to position [231, 0]
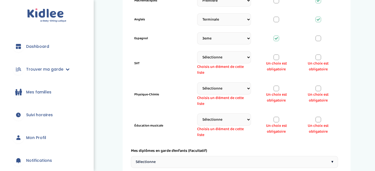
click at [197, 51] on select "Sélectionne CP [DATE] [DATE] CM1 CM2 6eme 5eme 4eme 3eme Seconde [GEOGRAPHIC_DA…" at bounding box center [224, 57] width 54 height 12
select select "3eme"
click option "3eme" at bounding box center [0, 0] width 0 height 0
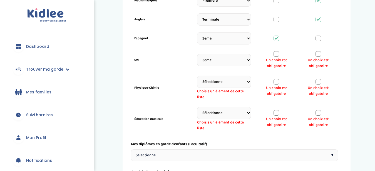
click at [277, 56] on div at bounding box center [277, 54] width 6 height 6
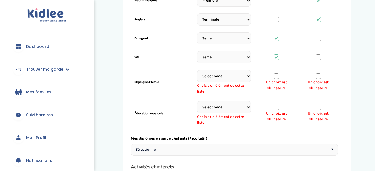
click at [197, 70] on select "Sélectionne CP [DATE] [DATE] CM1 CM2 6eme 5eme 4eme 3eme Seconde [GEOGRAPHIC_DA…" at bounding box center [224, 76] width 54 height 12
select select "3eme"
click option "3eme" at bounding box center [0, 0] width 0 height 0
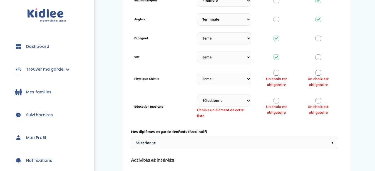
click at [197, 95] on select "Sélectionne CP [DATE] [DATE] CM1 CM2 6eme 5eme 4eme 3eme Seconde [GEOGRAPHIC_DA…" at bounding box center [224, 101] width 54 height 12
select select "3eme"
click option "3eme" at bounding box center [0, 0] width 0 height 0
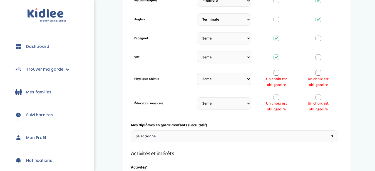
click at [320, 98] on div at bounding box center [319, 98] width 6 height 6
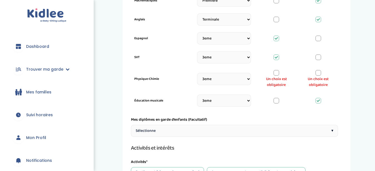
click at [278, 74] on div at bounding box center [277, 73] width 6 height 6
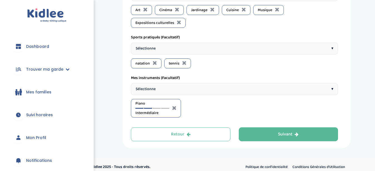
scroll to position [505, 0]
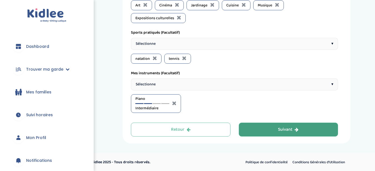
click at [278, 127] on div "Suivant" at bounding box center [288, 130] width 21 height 6
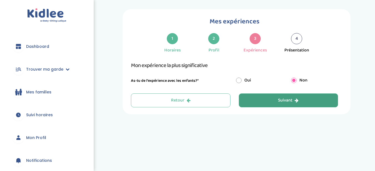
scroll to position [4, 0]
click at [283, 102] on div "Suivant" at bounding box center [288, 101] width 21 height 6
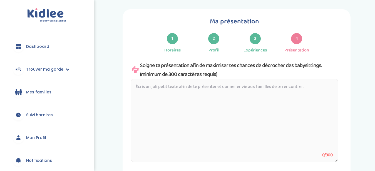
scroll to position [6, 0]
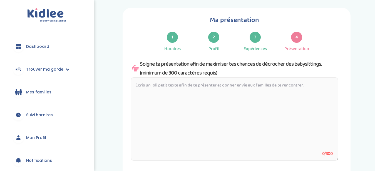
click at [188, 37] on div "1 Horaires" at bounding box center [172, 42] width 41 height 21
click at [174, 38] on div "1" at bounding box center [172, 37] width 11 height 11
click at [172, 49] on div "Horaires" at bounding box center [172, 49] width 16 height 7
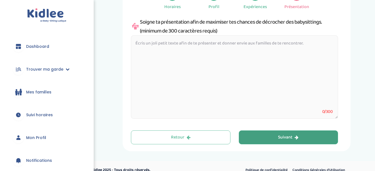
scroll to position [47, 0]
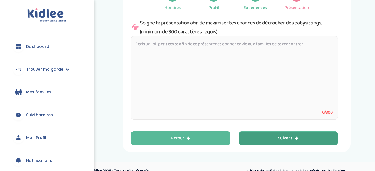
click at [196, 133] on button "Retour" at bounding box center [181, 138] width 100 height 14
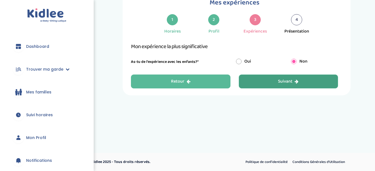
click at [197, 81] on button "Retour" at bounding box center [181, 82] width 100 height 14
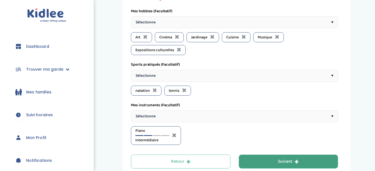
scroll to position [505, 0]
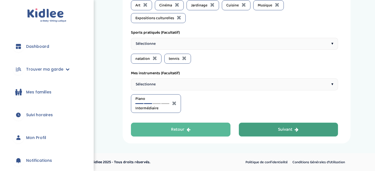
click at [190, 129] on icon "button" at bounding box center [189, 129] width 4 height 4
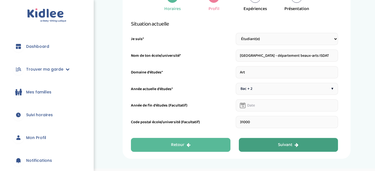
scroll to position [38, 0]
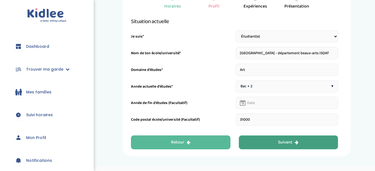
click at [190, 144] on button "Retour" at bounding box center [181, 142] width 100 height 14
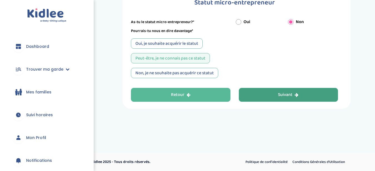
scroll to position [24, 0]
click at [194, 92] on button "Retour" at bounding box center [181, 95] width 100 height 14
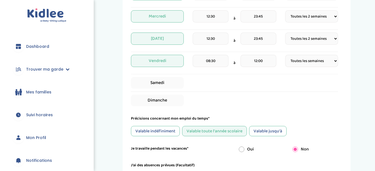
scroll to position [189, 0]
click at [148, 85] on span "Samedi" at bounding box center [157, 83] width 53 height 12
select select "1"
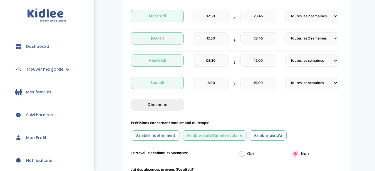
click at [150, 108] on span "Dimanche" at bounding box center [157, 105] width 53 height 12
select select "1"
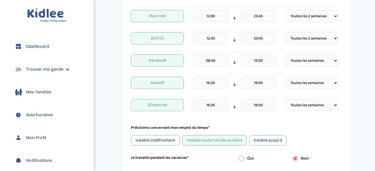
click at [285, 77] on select "Fréquence Toutes les semaines Toutes les 2 semaines Tous les mois" at bounding box center [311, 83] width 53 height 12
select select "2"
click option "Toutes les 2 semaines" at bounding box center [0, 0] width 0 height 0
click at [285, 99] on select "Fréquence Toutes les semaines Toutes les 2 semaines Tous les mois" at bounding box center [311, 105] width 53 height 12
select select "2"
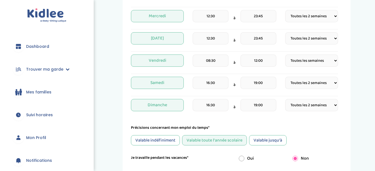
click option "Toutes les 2 semaines" at bounding box center [0, 0] width 0 height 0
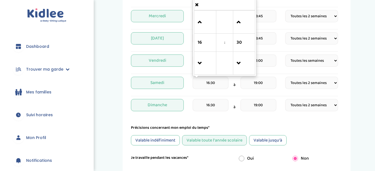
click at [217, 81] on input "16:30" at bounding box center [211, 83] width 36 height 12
click at [206, 83] on input "16:30" at bounding box center [211, 83] width 36 height 12
click at [222, 81] on input "16:30" at bounding box center [211, 83] width 36 height 12
click at [211, 83] on input "16:30" at bounding box center [211, 83] width 36 height 12
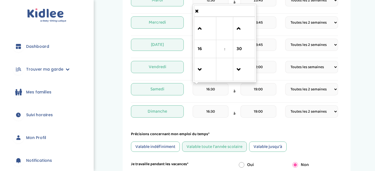
scroll to position [182, 0]
click at [200, 51] on span "16" at bounding box center [205, 49] width 15 height 15
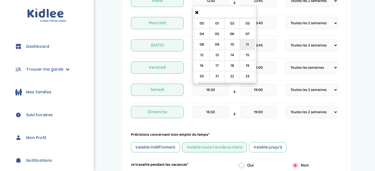
click at [244, 44] on td "11" at bounding box center [247, 44] width 15 height 11
type input "11:30"
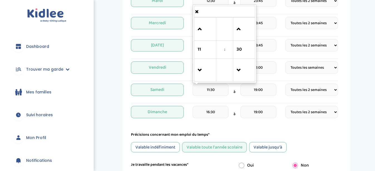
click at [209, 112] on input "16:30" at bounding box center [211, 112] width 36 height 12
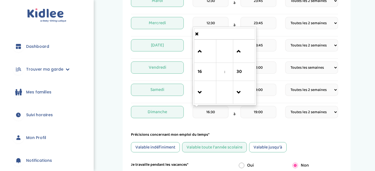
click at [209, 112] on input "16:30" at bounding box center [211, 112] width 36 height 12
click at [205, 74] on span "16" at bounding box center [205, 71] width 15 height 15
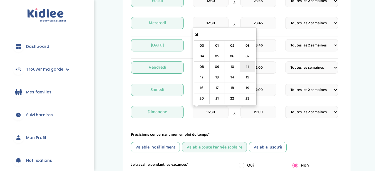
click at [246, 66] on td "11" at bounding box center [247, 67] width 15 height 11
type input "11:30"
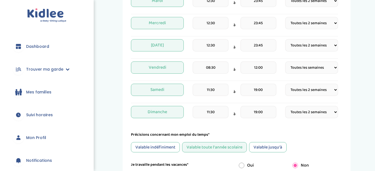
click at [296, 141] on div "Précisions concernant mon emploi du temps* Valable indéfiniment Valable toute l…" at bounding box center [234, 142] width 207 height 21
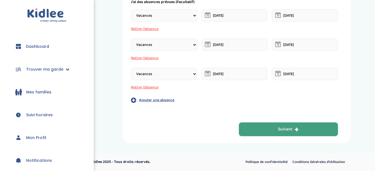
click at [296, 133] on button "Suivant" at bounding box center [289, 129] width 100 height 14
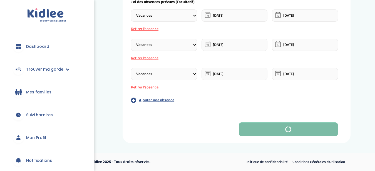
scroll to position [24, 0]
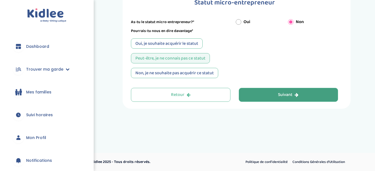
click at [295, 97] on div "Suivant" at bounding box center [288, 95] width 21 height 6
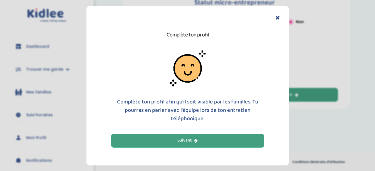
click at [233, 140] on button "Suivant" at bounding box center [187, 141] width 153 height 14
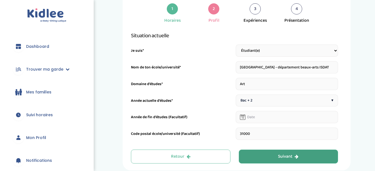
scroll to position [21, 0]
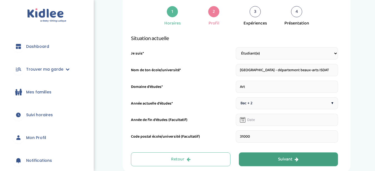
click at [273, 157] on button "Suivant" at bounding box center [289, 159] width 100 height 14
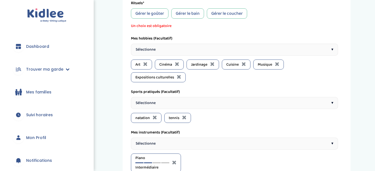
scroll to position [490, 0]
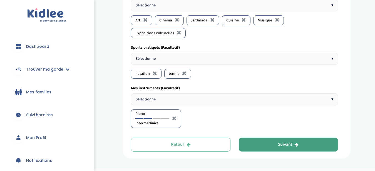
click at [251, 143] on button "Suivant" at bounding box center [289, 145] width 100 height 14
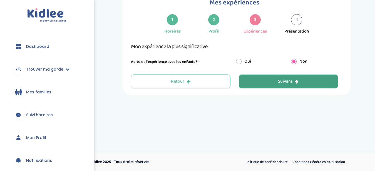
scroll to position [24, 0]
click at [264, 83] on button "Suivant" at bounding box center [289, 82] width 100 height 14
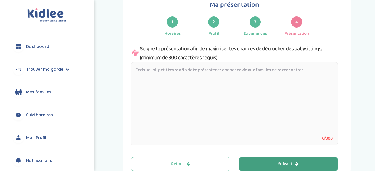
scroll to position [21, 0]
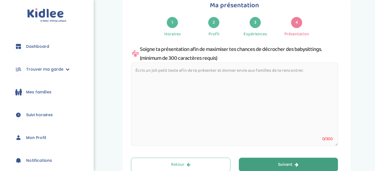
click at [264, 83] on textarea at bounding box center [234, 104] width 207 height 83
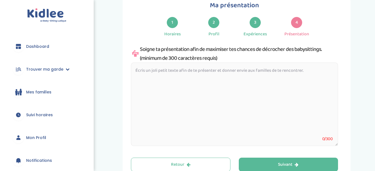
click at [244, 66] on textarea at bounding box center [234, 104] width 207 height 83
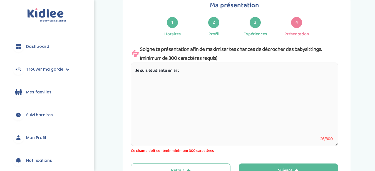
type textarea "Je suis étudiante en art"
click at [225, 70] on textarea "Je suis étudiante en art" at bounding box center [234, 104] width 207 height 83
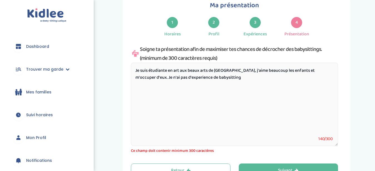
click at [154, 78] on textarea "Je suis étudiante en art aux beaux arts de [GEOGRAPHIC_DATA], j'aime beaucoup l…" at bounding box center [234, 104] width 207 height 83
click at [160, 78] on textarea "Je suis étudiante en art aux beaux arts de [GEOGRAPHIC_DATA], j'aime beaucoup l…" at bounding box center [234, 104] width 207 height 83
click at [217, 79] on textarea "Je suis étudiante en art aux beaux arts de [GEOGRAPHIC_DATA], j'aime beaucoup l…" at bounding box center [234, 104] width 207 height 83
click at [180, 71] on textarea "Je suis étudiante en art aux beaux arts de [GEOGRAPHIC_DATA], j'aime beaucoup l…" at bounding box center [234, 104] width 207 height 83
click at [235, 70] on textarea "Je suis étudiante en art, aux beaux arts de [GEOGRAPHIC_DATA], j'aime beaucoup …" at bounding box center [234, 104] width 207 height 83
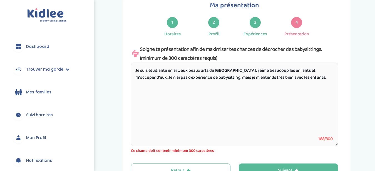
drag, startPoint x: 294, startPoint y: 78, endPoint x: 177, endPoint y: 79, distance: 116.8
click at [177, 79] on textarea "Je suis étudiante en art, aux beaux arts de [GEOGRAPHIC_DATA], j'aime beaucoup …" at bounding box center [234, 104] width 207 height 83
click at [211, 77] on textarea "Je suis étudiante en art, aux beaux arts de [GEOGRAPHIC_DATA], j'aime beaucoup …" at bounding box center [234, 104] width 207 height 83
click at [242, 76] on textarea "Je suis étudiante en art, aux beaux arts de [GEOGRAPHIC_DATA], j'aime beaucoup …" at bounding box center [234, 104] width 207 height 83
click at [210, 77] on textarea "Je suis étudiante en art, aux beaux arts de [GEOGRAPHIC_DATA], j'aime beaucoup …" at bounding box center [234, 104] width 207 height 83
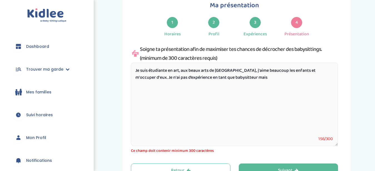
click at [243, 77] on textarea "Je suis étudiante en art, aux beaux arts de [GEOGRAPHIC_DATA], j'aime beaucoup …" at bounding box center [234, 104] width 207 height 83
drag, startPoint x: 228, startPoint y: 86, endPoint x: 246, endPoint y: 77, distance: 20.4
click at [246, 77] on textarea "Je suis étudiante en art, aux beaux arts de [GEOGRAPHIC_DATA], j'aime beaucoup …" at bounding box center [234, 104] width 207 height 83
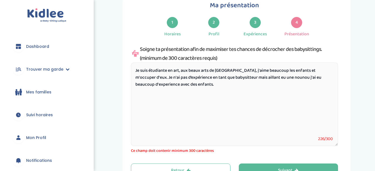
click at [312, 78] on textarea "Je suis étudiante en art, aux beaux arts de [GEOGRAPHIC_DATA], j'aime beaucoup …" at bounding box center [234, 104] width 207 height 83
click at [244, 87] on textarea "Je suis étudiante en art, aux beaux arts de [GEOGRAPHIC_DATA], j'aime beaucoup …" at bounding box center [234, 104] width 207 height 83
click at [168, 84] on textarea "Je suis étudiante en art, aux beaux arts de [GEOGRAPHIC_DATA], j'aime beaucoup …" at bounding box center [234, 104] width 207 height 83
click at [196, 88] on textarea "Je suis étudiante en art, aux beaux arts de [GEOGRAPHIC_DATA], j'aime beaucoup …" at bounding box center [234, 104] width 207 height 83
click at [328, 71] on textarea "Je suis étudiante en art, aux beaux arts de [GEOGRAPHIC_DATA], j'aime beaucoup …" at bounding box center [234, 104] width 207 height 83
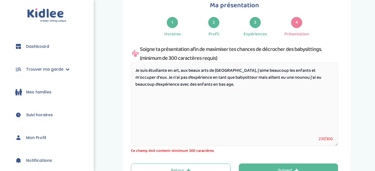
click at [278, 86] on textarea "Je suis étudiante en art, aux beaux arts de [GEOGRAPHIC_DATA], j'aime beaucoup …" at bounding box center [234, 104] width 207 height 83
click at [235, 70] on textarea "Je suis étudiante en art, aux beaux arts de [GEOGRAPHIC_DATA], j'aime beaucoup …" at bounding box center [234, 104] width 207 height 83
click at [243, 88] on textarea "Je suis étudiante en art, aux beaux arts de [GEOGRAPHIC_DATA]. J'aime beaucoup …" at bounding box center [234, 104] width 207 height 83
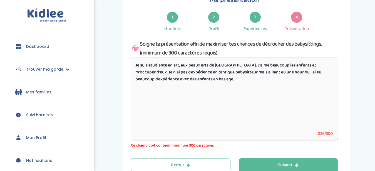
scroll to position [24, 0]
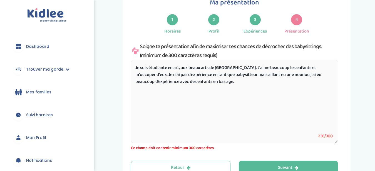
click at [275, 74] on textarea "Je suis étudiante en art, aux beaux arts de [GEOGRAPHIC_DATA]. J'aime beaucoup …" at bounding box center [234, 101] width 207 height 83
click at [252, 82] on textarea "Je suis étudiante en art, aux beaux arts de [GEOGRAPHIC_DATA]. J'aime beaucoup …" at bounding box center [234, 101] width 207 height 83
click at [289, 74] on textarea "Je suis étudiante en art, aux beaux arts de [GEOGRAPHIC_DATA]. J'aime beaucoup …" at bounding box center [234, 101] width 207 height 83
click at [293, 84] on textarea "Je suis étudiante en art, aux beaux arts de [GEOGRAPHIC_DATA]. J'aime beaucoup …" at bounding box center [234, 101] width 207 height 83
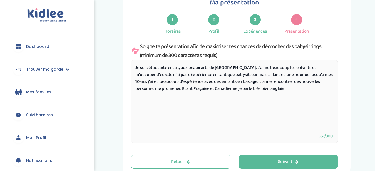
click at [159, 88] on textarea "Je suis étudiante en art, aux beaux arts de [GEOGRAPHIC_DATA]. J'aime beaucoup …" at bounding box center [234, 101] width 207 height 83
click at [175, 88] on textarea "Je suis étudiante en art, aux beaux arts de [GEOGRAPHIC_DATA]. J'aime beaucoup …" at bounding box center [234, 101] width 207 height 83
click at [173, 89] on textarea "Je suis étudiante en art, aux beaux arts de [GEOGRAPHIC_DATA]. J'aime beaucoup …" at bounding box center [234, 101] width 207 height 83
click at [162, 88] on textarea "Je suis étudiante en art, aux beaux arts de [GEOGRAPHIC_DATA]. J'aime beaucoup …" at bounding box center [234, 101] width 207 height 83
click at [299, 95] on textarea "Je suis étudiante en art, aux beaux arts de [GEOGRAPHIC_DATA]. J'aime beaucoup …" at bounding box center [234, 101] width 207 height 83
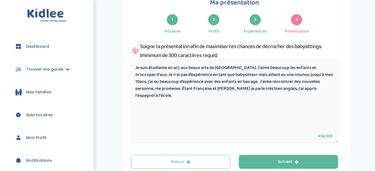
click at [248, 88] on textarea "Je suis étudiante en art, aux beaux arts de [GEOGRAPHIC_DATA]. J'aime beaucoup …" at bounding box center [234, 101] width 207 height 83
drag, startPoint x: 248, startPoint y: 88, endPoint x: 218, endPoint y: 87, distance: 30.3
click at [218, 87] on textarea "Je suis étudiante en art, aux beaux arts de [GEOGRAPHIC_DATA]. J'aime beaucoup …" at bounding box center [234, 101] width 207 height 83
click at [322, 89] on textarea "Je suis étudiante en art, aux beaux arts de [GEOGRAPHIC_DATA]. J'aime beaucoup …" at bounding box center [234, 101] width 207 height 83
type textarea "Je suis étudiante en art, aux beaux arts de [GEOGRAPHIC_DATA]. J'aime beaucoup …"
